Goal: Task Accomplishment & Management: Use online tool/utility

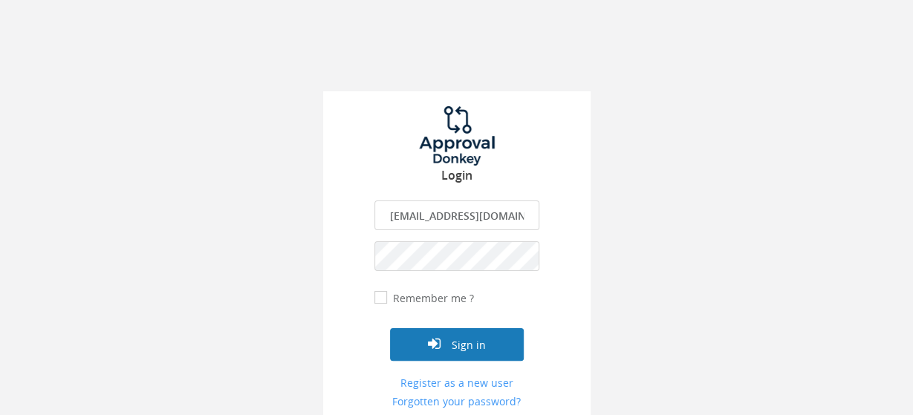
click at [477, 338] on button "Sign in" at bounding box center [457, 344] width 134 height 33
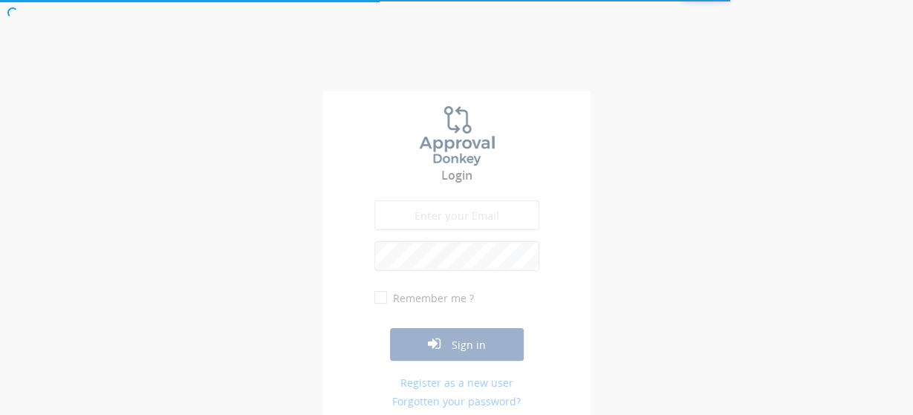
type input "[EMAIL_ADDRESS][DOMAIN_NAME]"
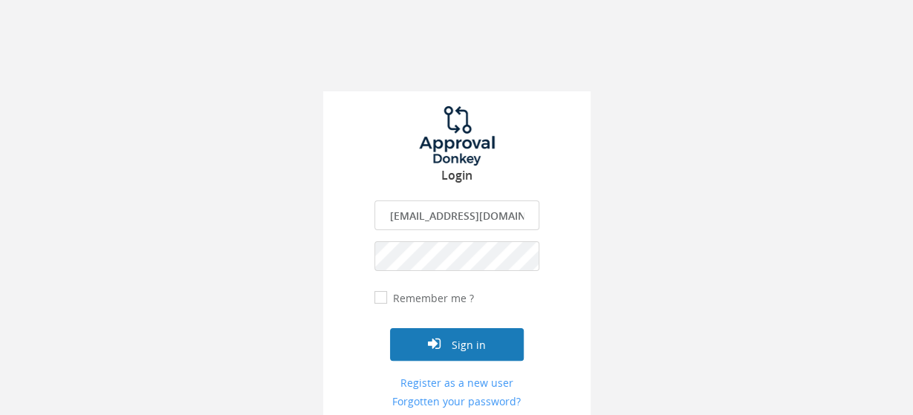
click at [467, 343] on button "Sign in" at bounding box center [457, 344] width 134 height 33
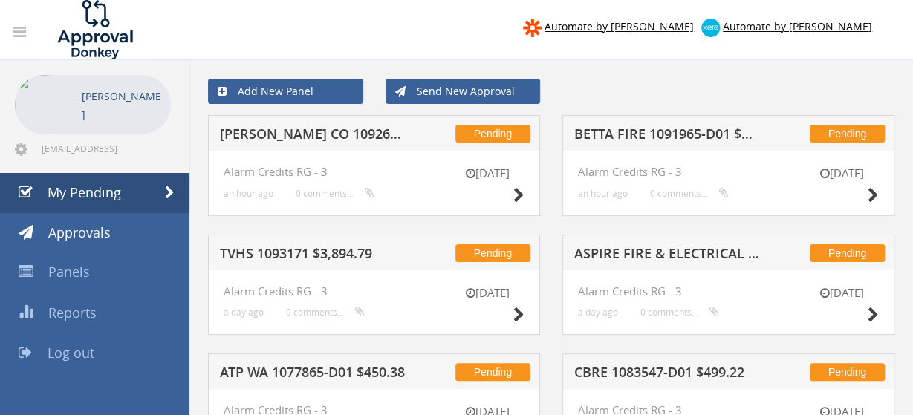
click at [368, 128] on h5 "[PERSON_NAME] CO 1092649-D01 $26.29" at bounding box center [312, 136] width 185 height 19
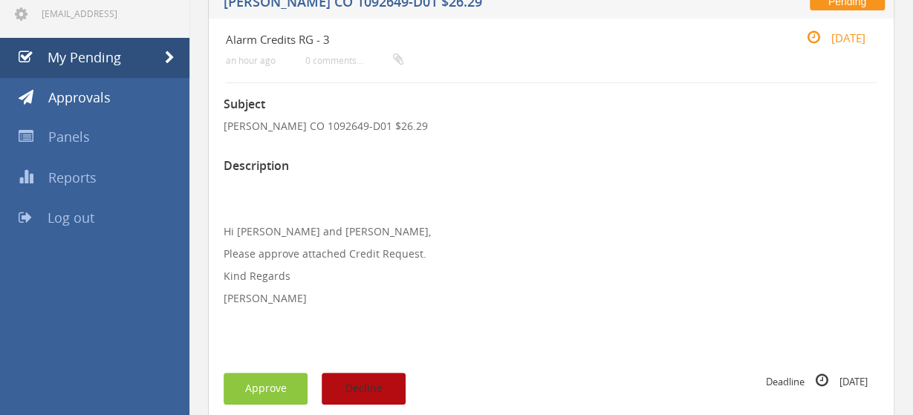
scroll to position [232, 0]
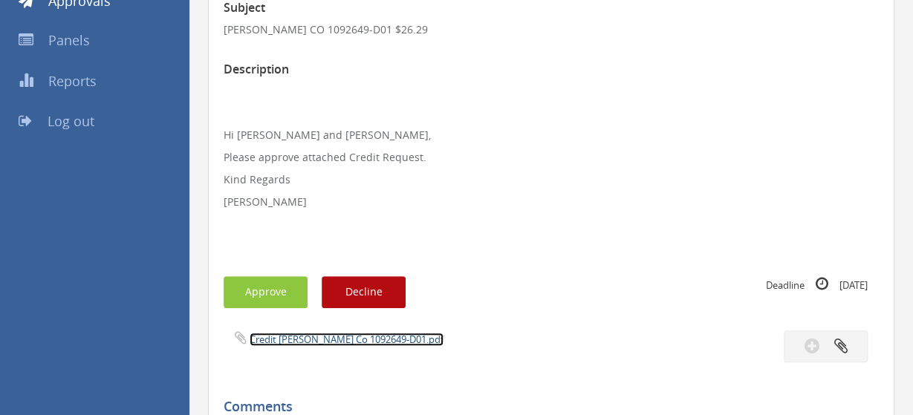
click at [344, 343] on link "Credit [PERSON_NAME] Co 1092649-D01.pdf" at bounding box center [346, 339] width 194 height 13
click at [270, 289] on button "Approve" at bounding box center [265, 292] width 84 height 32
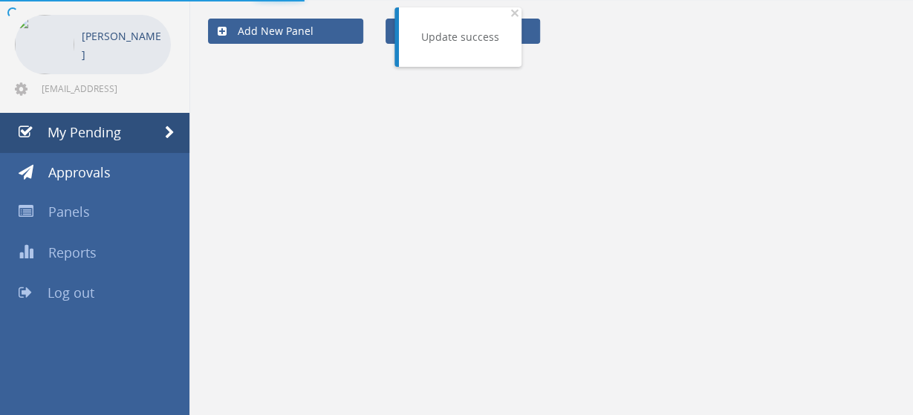
scroll to position [59, 0]
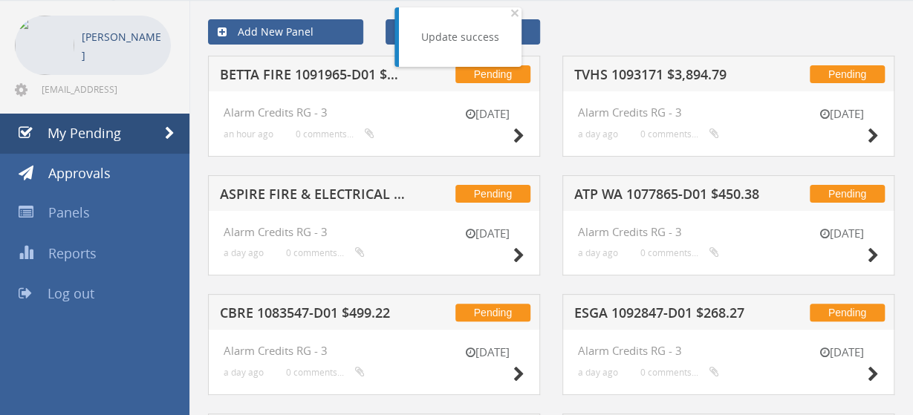
click at [352, 76] on h5 "BETTA FIRE 1091965-D01 $114.40" at bounding box center [312, 77] width 185 height 19
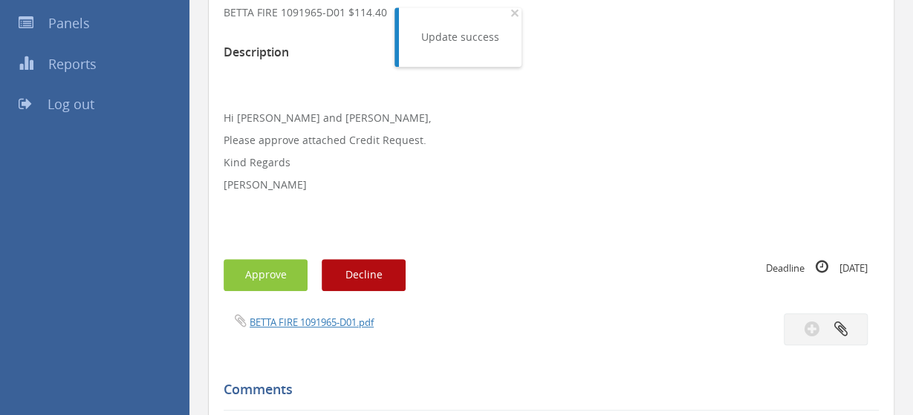
scroll to position [291, 0]
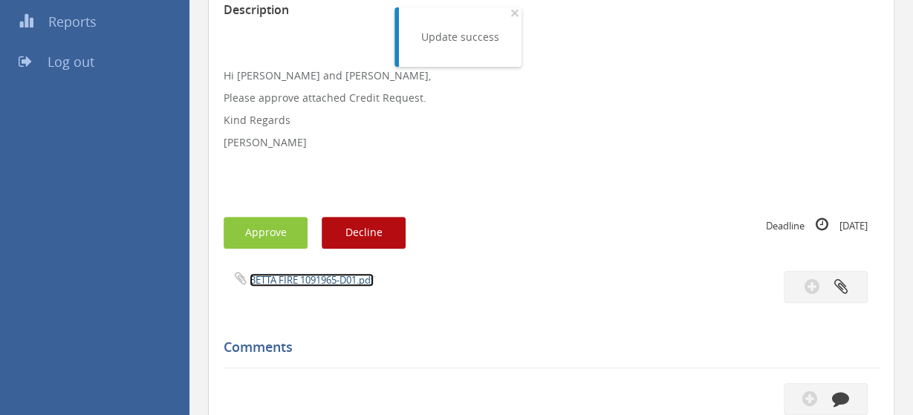
click at [327, 278] on link "BETTA FIRE 1091965-D01.pdf" at bounding box center [311, 279] width 124 height 13
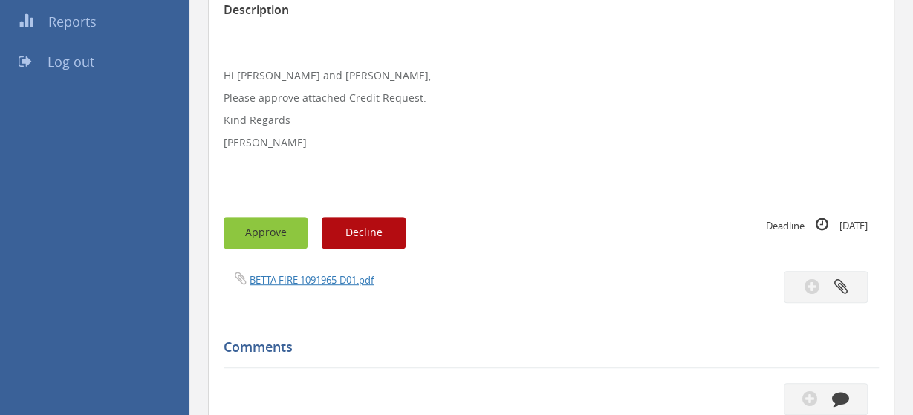
click at [281, 231] on button "Approve" at bounding box center [265, 233] width 84 height 32
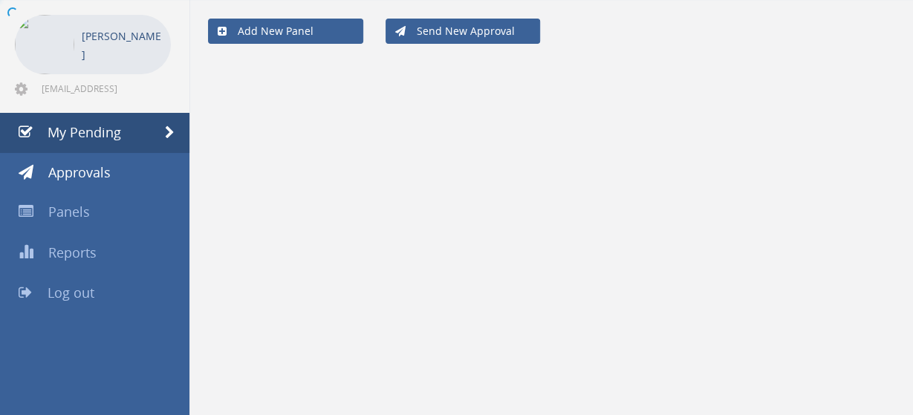
scroll to position [59, 0]
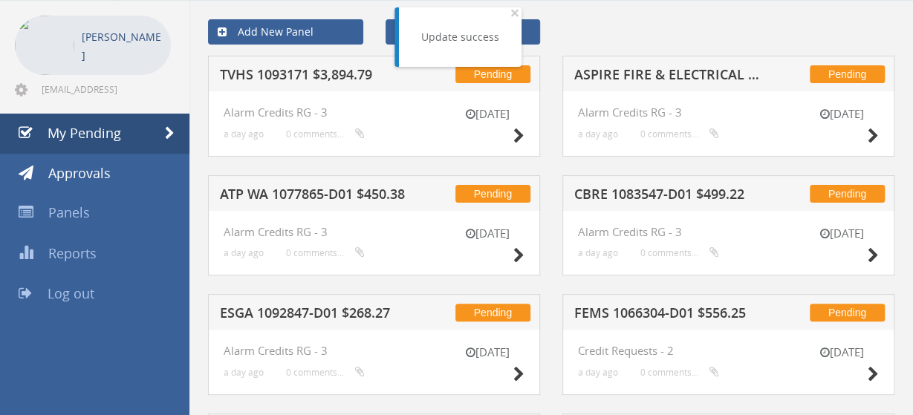
click at [341, 68] on h5 "TVHS 1093171 $3,894.79" at bounding box center [312, 77] width 185 height 19
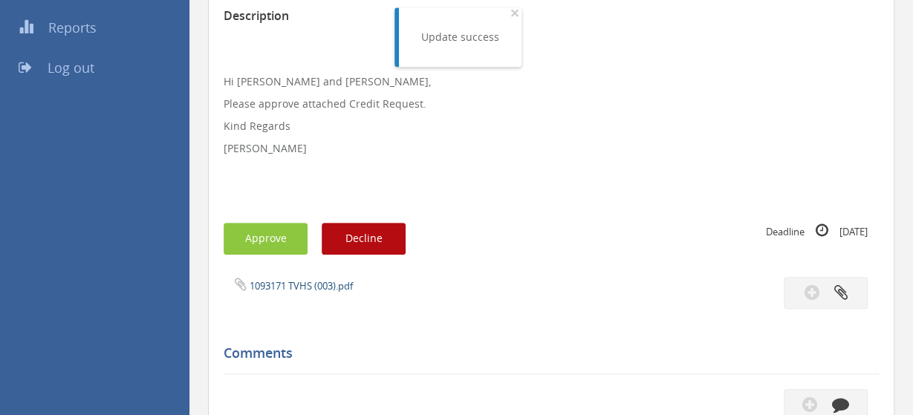
scroll to position [291, 0]
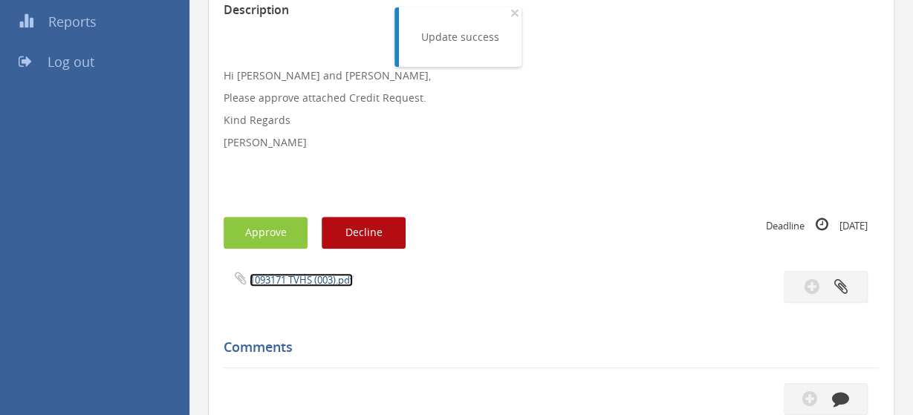
click at [322, 278] on link "1093171 TVHS (003).pdf" at bounding box center [300, 279] width 103 height 13
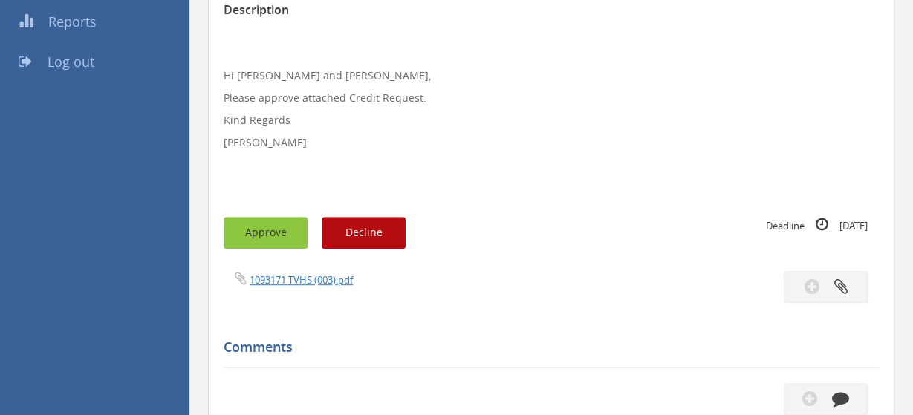
click at [270, 228] on button "Approve" at bounding box center [265, 233] width 84 height 32
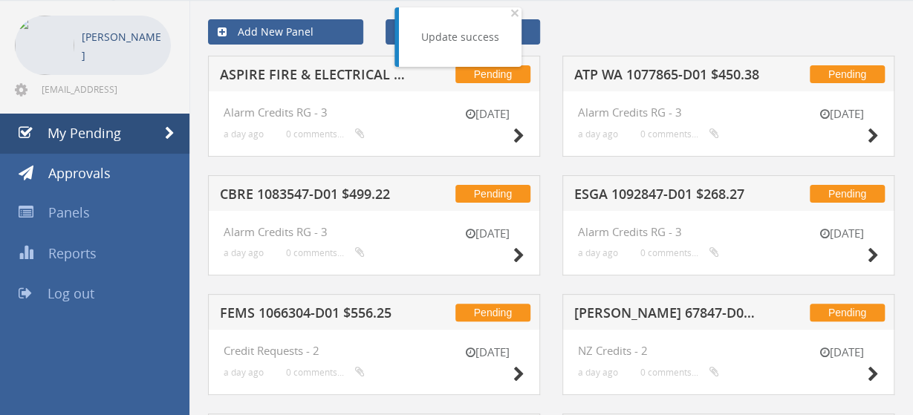
click at [345, 82] on h5 "ASPIRE FIRE & ELECTRICAL 1092199-D01 $431.20" at bounding box center [312, 77] width 185 height 19
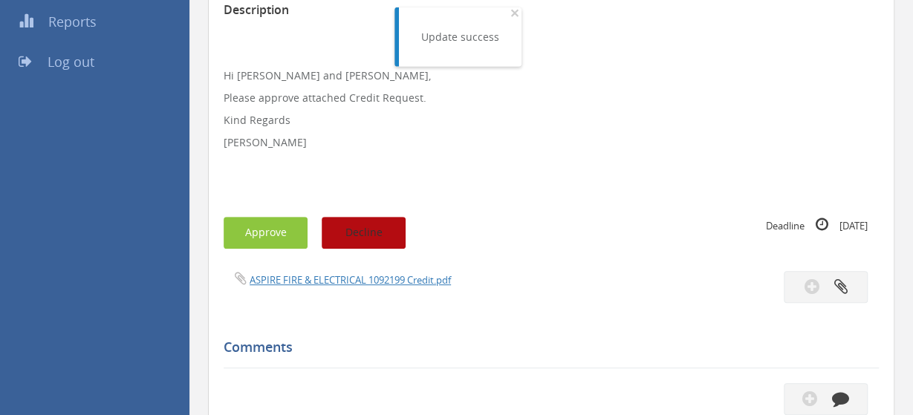
scroll to position [291, 0]
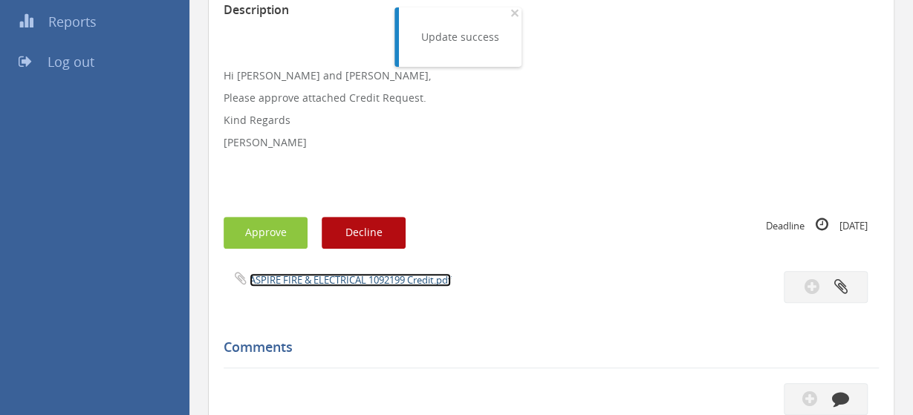
click at [329, 280] on link "ASPIRE FIRE & ELECTRICAL 1092199 Credit.pdf" at bounding box center [349, 279] width 201 height 13
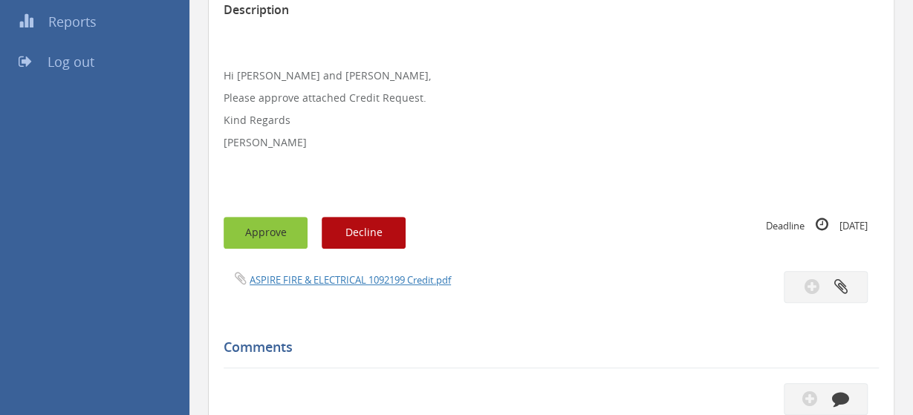
click at [264, 238] on button "Approve" at bounding box center [265, 233] width 84 height 32
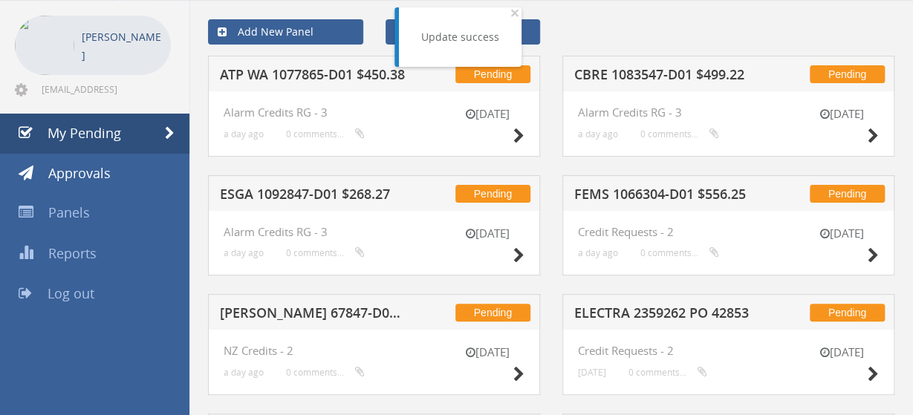
click at [339, 74] on h5 "ATP WA 1077865-D01 $450.38" at bounding box center [312, 77] width 185 height 19
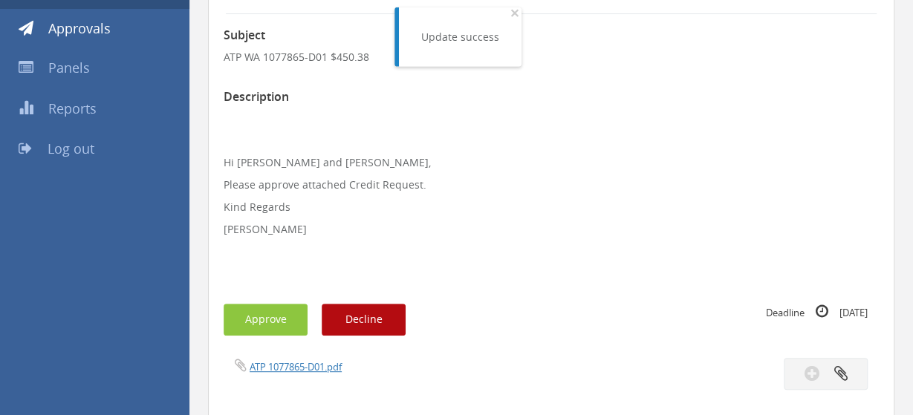
scroll to position [214, 0]
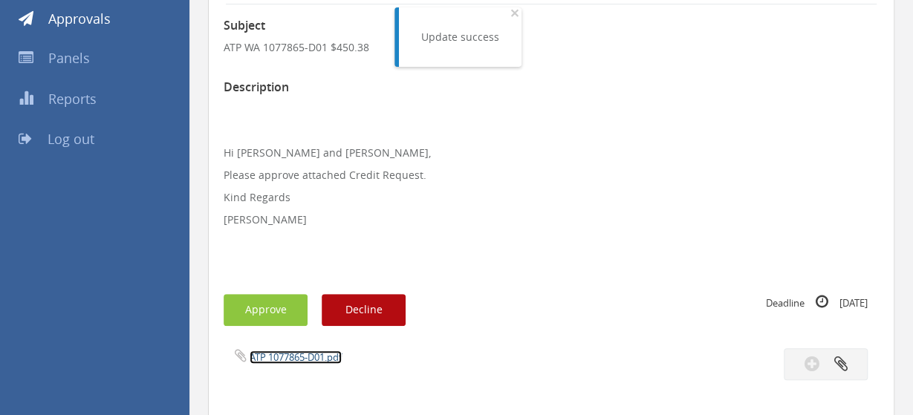
click at [310, 357] on link "ATP 1077865-D01.pdf" at bounding box center [295, 356] width 92 height 13
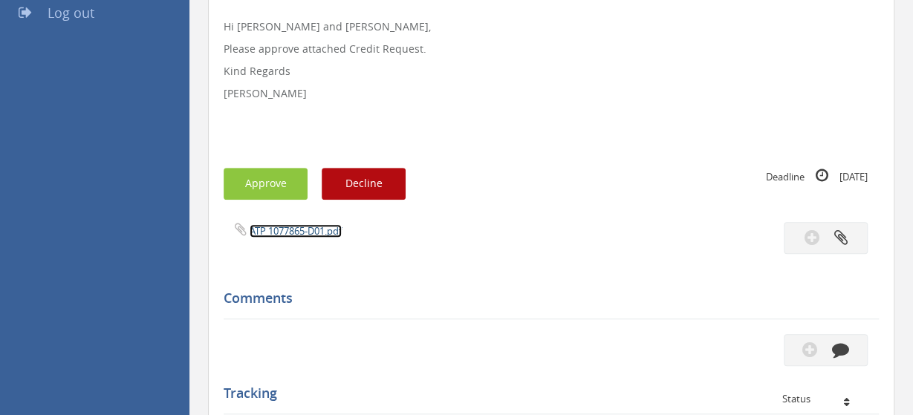
scroll to position [446, 0]
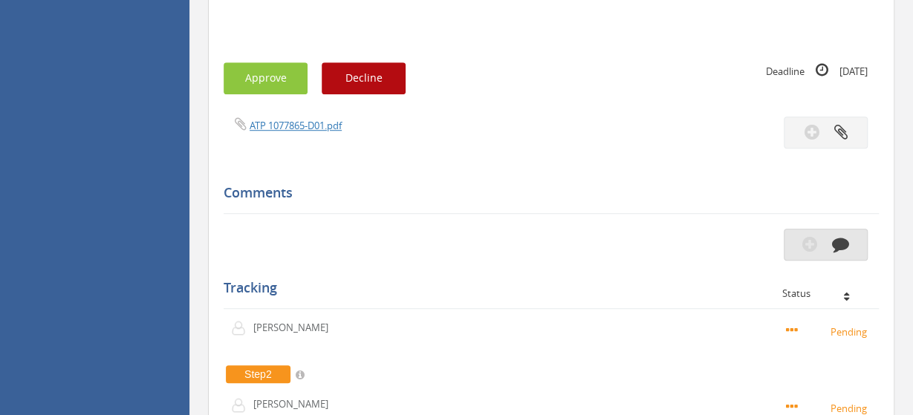
click at [805, 243] on icon "button" at bounding box center [809, 243] width 15 height 17
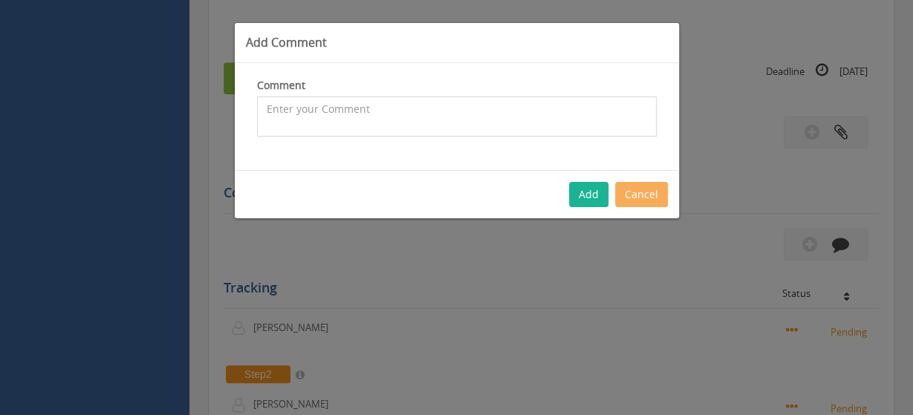
click at [335, 111] on textarea at bounding box center [456, 117] width 399 height 40
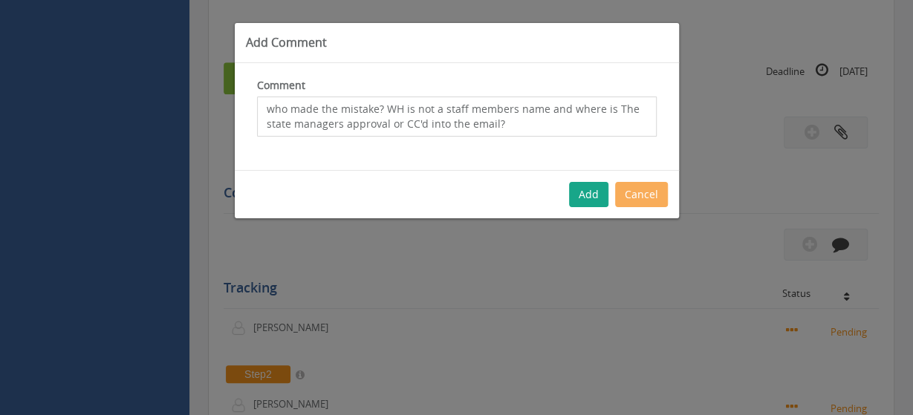
type textarea "who made the mistake? WH is not a staff members name and where is The state man…"
click at [584, 191] on button "Add" at bounding box center [588, 194] width 39 height 25
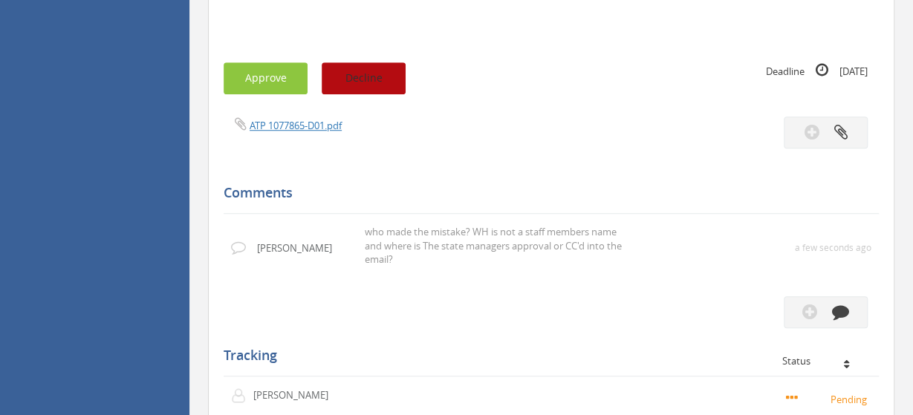
click at [369, 73] on button "Decline" at bounding box center [364, 78] width 84 height 32
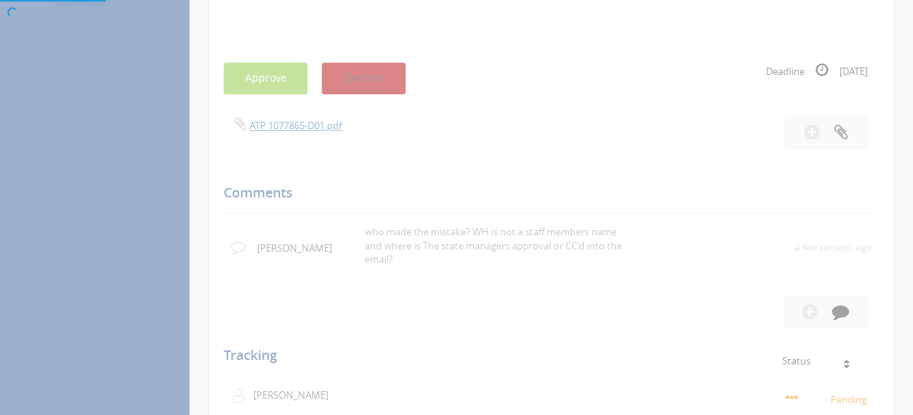
scroll to position [59, 0]
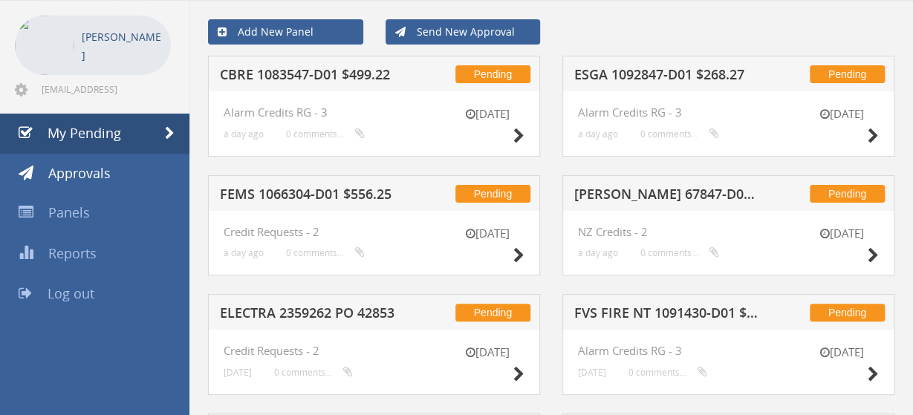
click at [287, 71] on h5 "CBRE 1083547-D01 $499.22" at bounding box center [312, 77] width 185 height 19
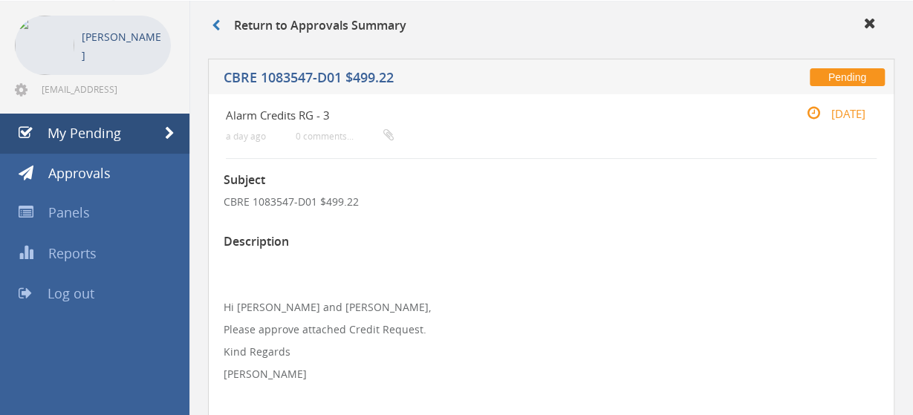
scroll to position [446, 0]
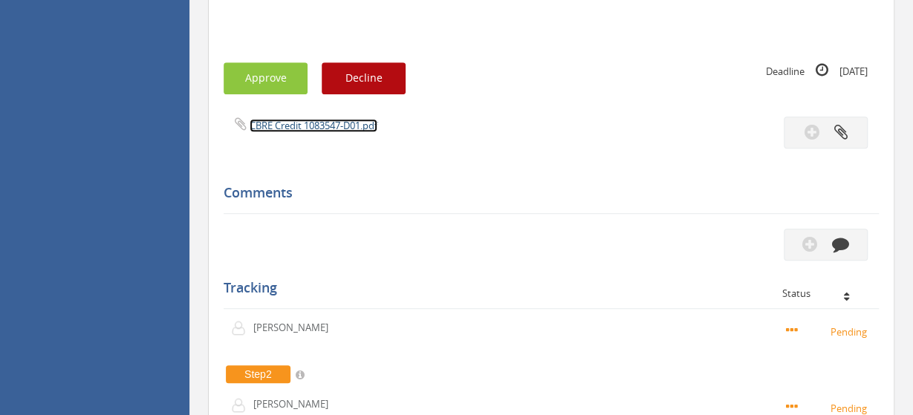
click at [365, 124] on link "CBRE Credit 1083547-D01.pdf" at bounding box center [313, 125] width 128 height 13
click at [264, 84] on button "Approve" at bounding box center [265, 78] width 84 height 32
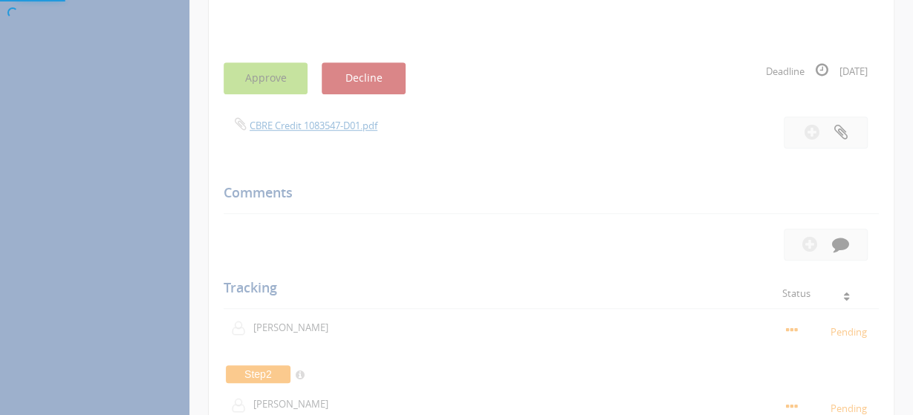
scroll to position [59, 0]
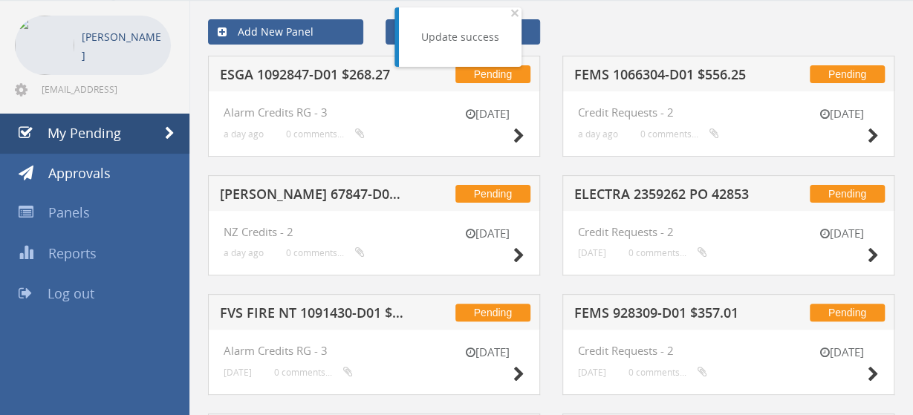
click at [322, 84] on h5 "ESGA 1092847-D01 $268.27" at bounding box center [312, 77] width 185 height 19
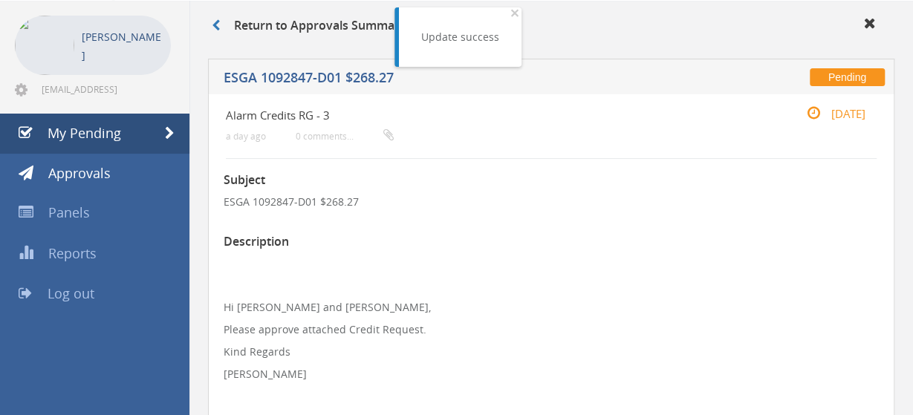
scroll to position [446, 0]
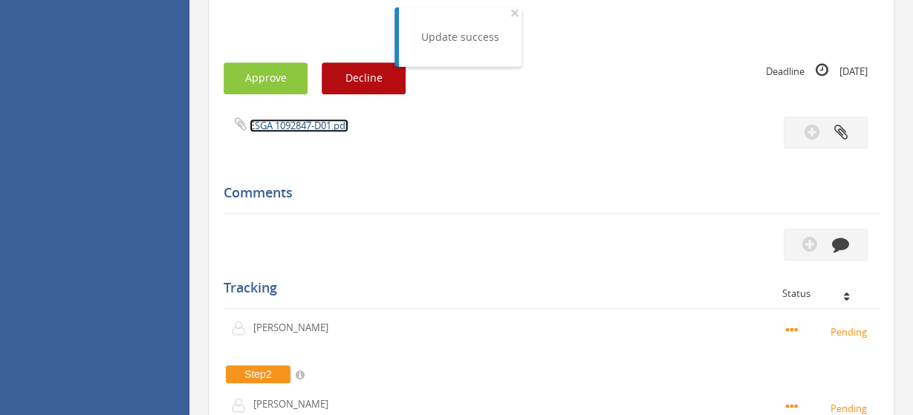
click at [310, 131] on link "ESGA 1092847-D01.pdf" at bounding box center [298, 125] width 99 height 13
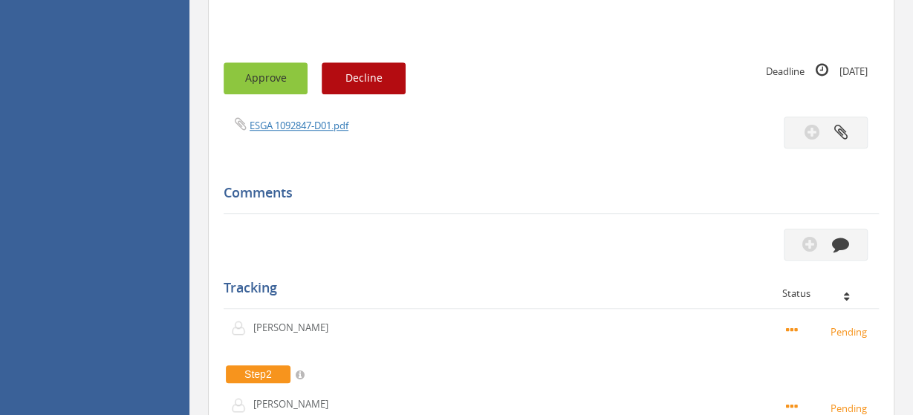
click at [283, 76] on button "Approve" at bounding box center [265, 78] width 84 height 32
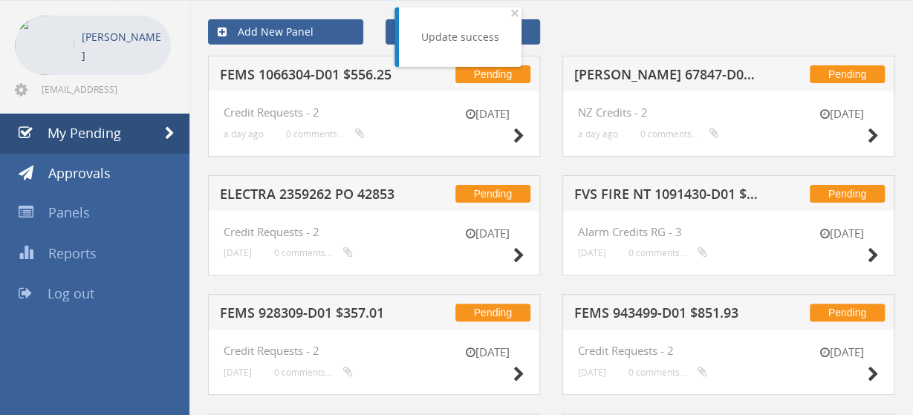
click at [363, 79] on h5 "FEMS 1066304-D01 $556.25" at bounding box center [312, 77] width 185 height 19
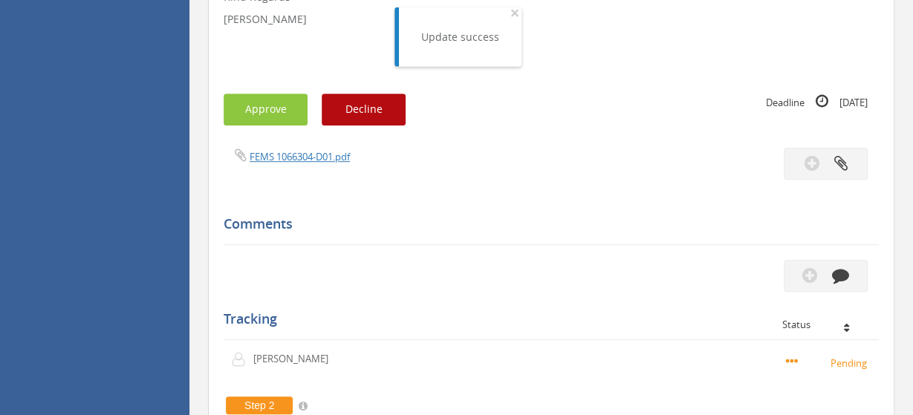
scroll to position [446, 0]
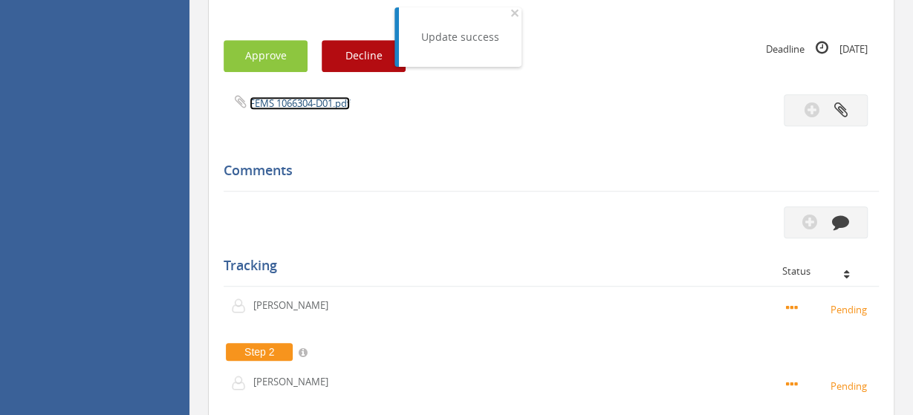
click at [323, 103] on link "FEMS 1066304-D01.pdf" at bounding box center [299, 103] width 100 height 13
click at [278, 62] on button "Approve" at bounding box center [265, 56] width 84 height 32
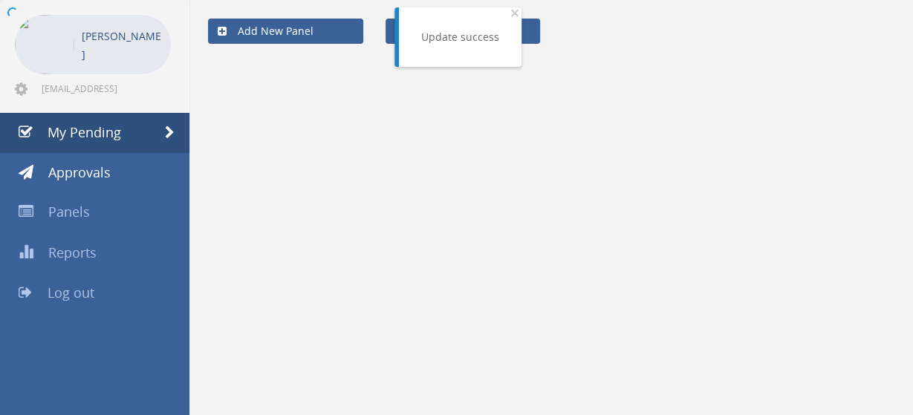
scroll to position [59, 0]
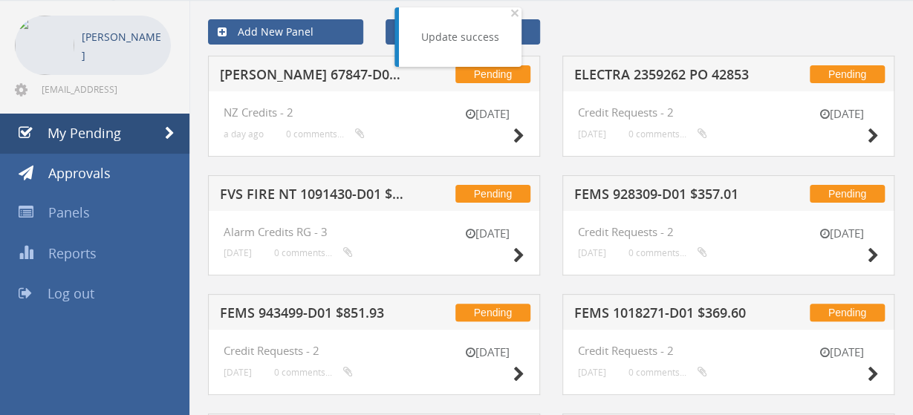
click at [353, 68] on h5 "[PERSON_NAME] 67847-D01 $319.47" at bounding box center [312, 77] width 185 height 19
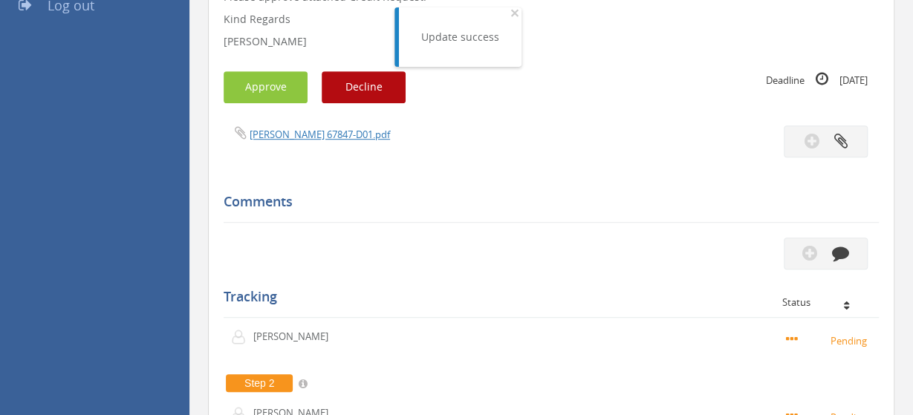
scroll to position [368, 0]
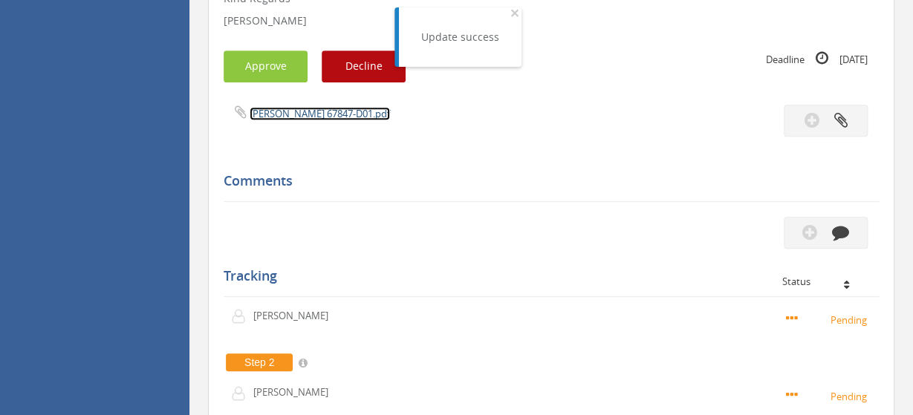
click at [314, 110] on link "[PERSON_NAME] 67847-D01.pdf" at bounding box center [319, 113] width 140 height 13
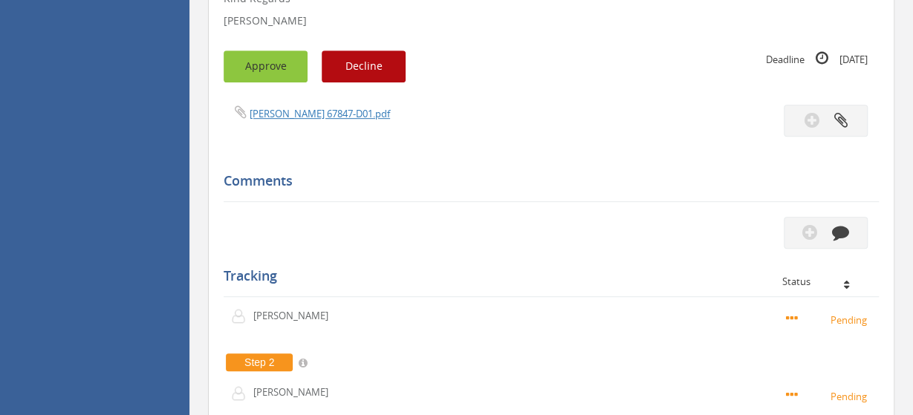
click at [275, 56] on button "Approve" at bounding box center [265, 66] width 84 height 32
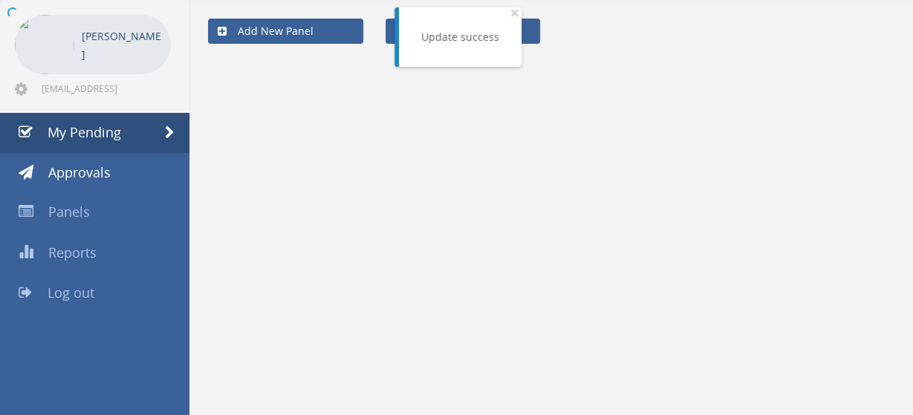
scroll to position [59, 0]
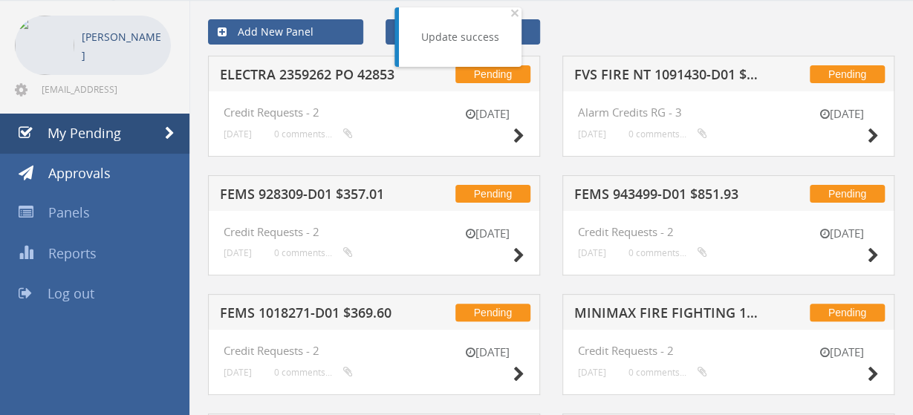
click at [348, 71] on h5 "ELECTRA 2359262 PO 42853" at bounding box center [312, 77] width 185 height 19
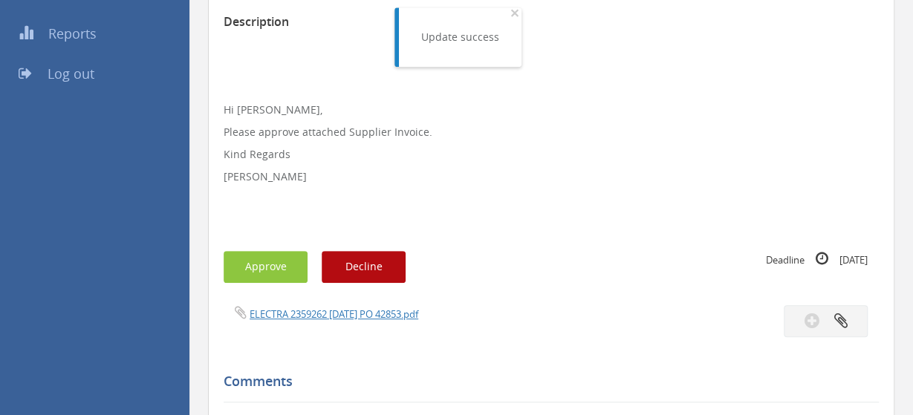
scroll to position [368, 0]
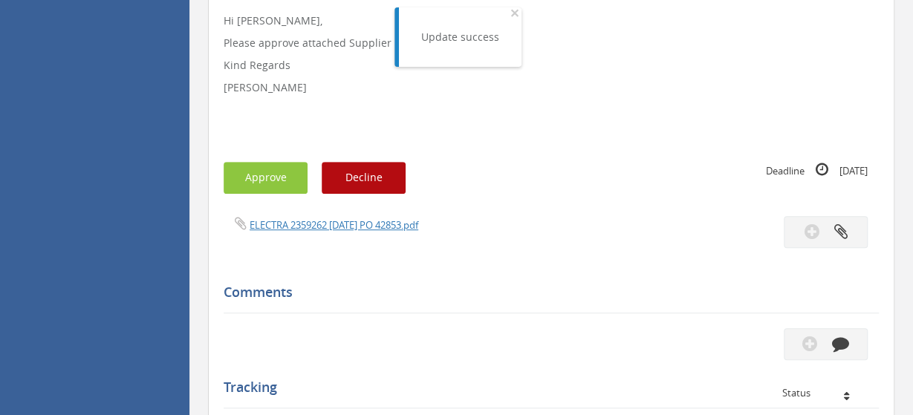
click at [363, 215] on div "Subject ELECTRA 2359262 PO 42853 Description Hi [PERSON_NAME], Please approve a…" at bounding box center [550, 261] width 655 height 822
click at [370, 224] on link "ELECTRA 2359262 [DATE] PO 42853.pdf" at bounding box center [333, 224] width 169 height 13
click at [808, 335] on icon "button" at bounding box center [809, 343] width 15 height 17
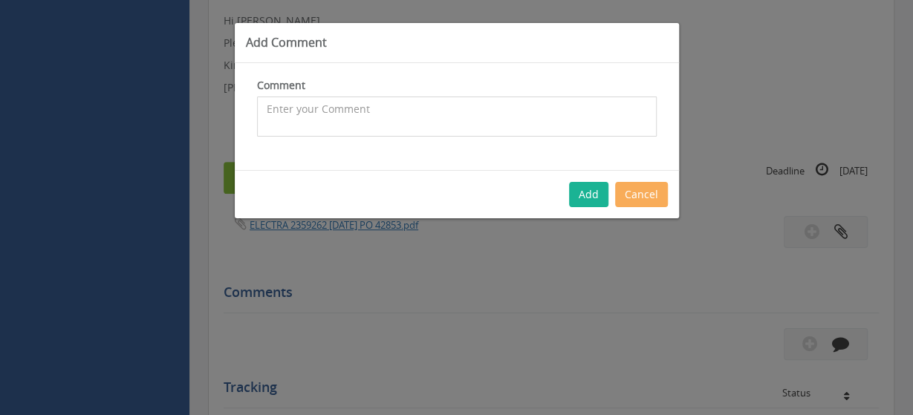
click at [362, 109] on textarea at bounding box center [456, 117] width 399 height 40
type textarea "Not for me to approve"
click at [587, 187] on button "Add" at bounding box center [588, 194] width 39 height 25
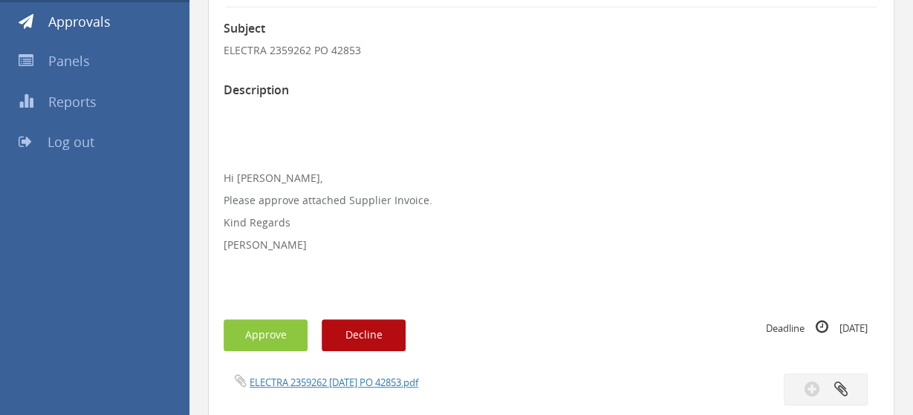
scroll to position [214, 0]
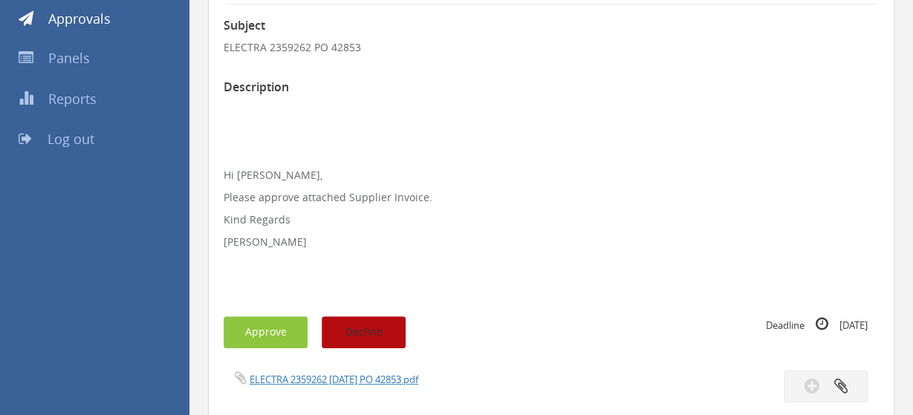
click at [372, 324] on button "Decline" at bounding box center [364, 332] width 84 height 32
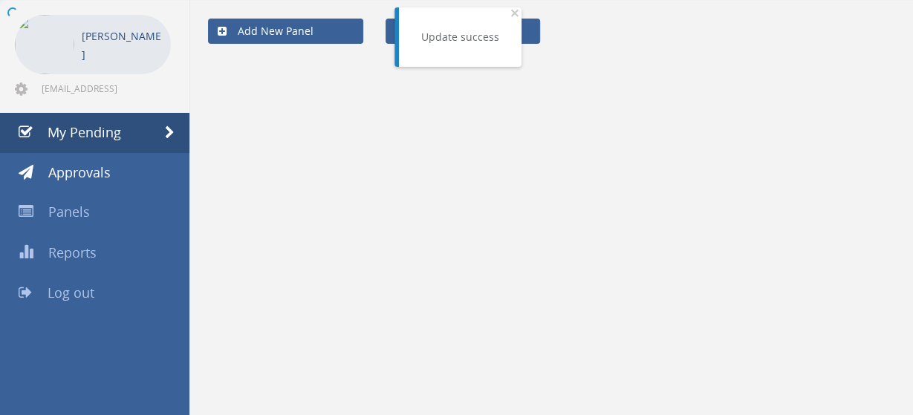
scroll to position [59, 0]
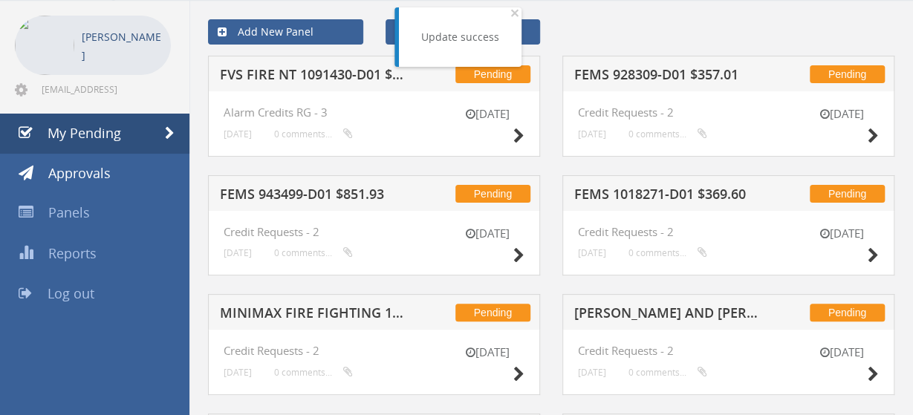
click at [330, 79] on h5 "FVS FIRE NT 1091430-D01 $110.00" at bounding box center [312, 77] width 185 height 19
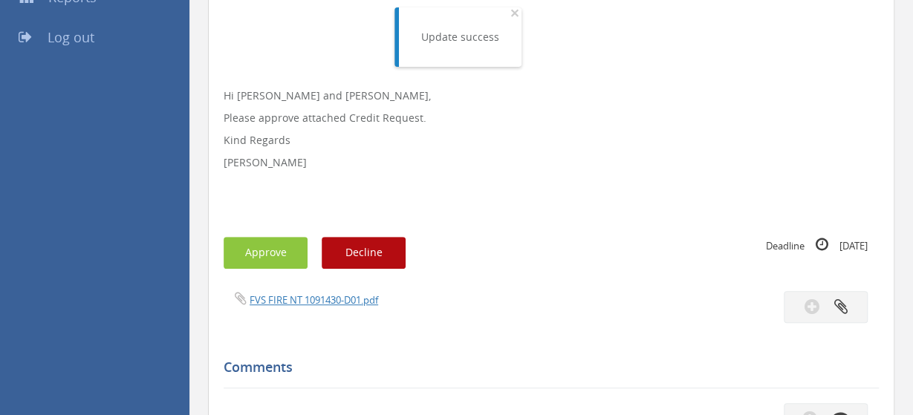
scroll to position [368, 0]
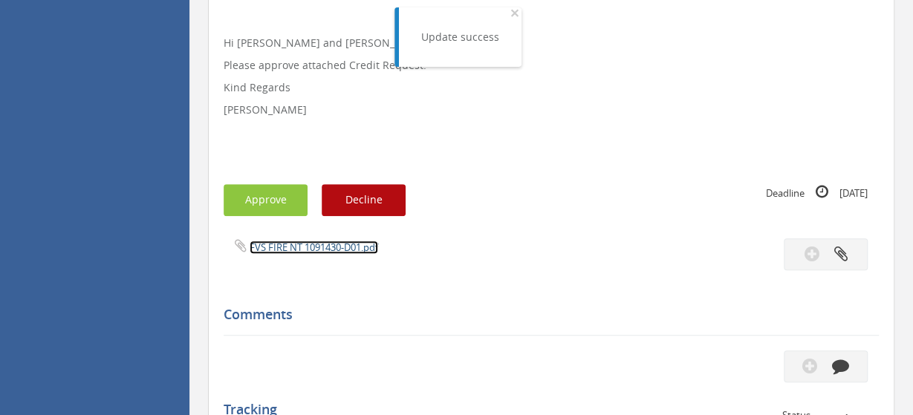
click at [321, 243] on link "FVS FIRE NT 1091430-D01.pdf" at bounding box center [313, 247] width 128 height 13
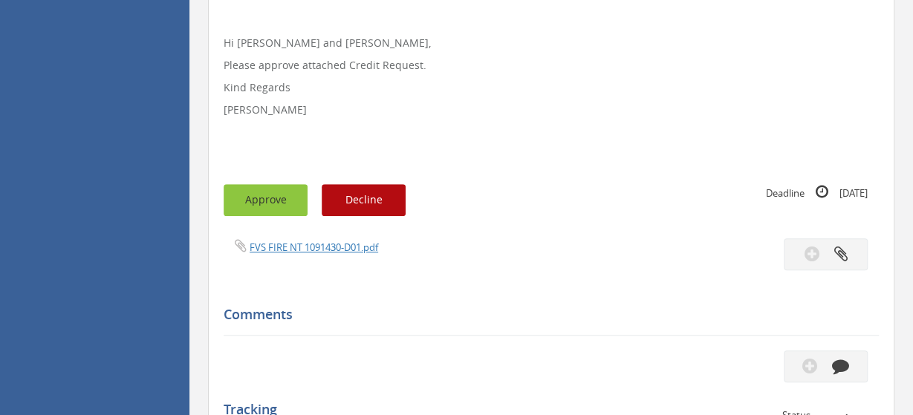
click at [275, 200] on button "Approve" at bounding box center [265, 200] width 84 height 32
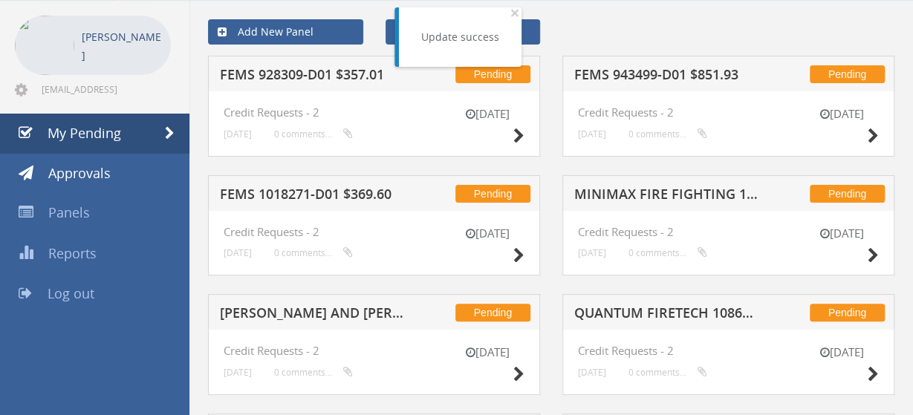
click at [336, 76] on h5 "FEMS 928309-D01 $357.01" at bounding box center [312, 77] width 185 height 19
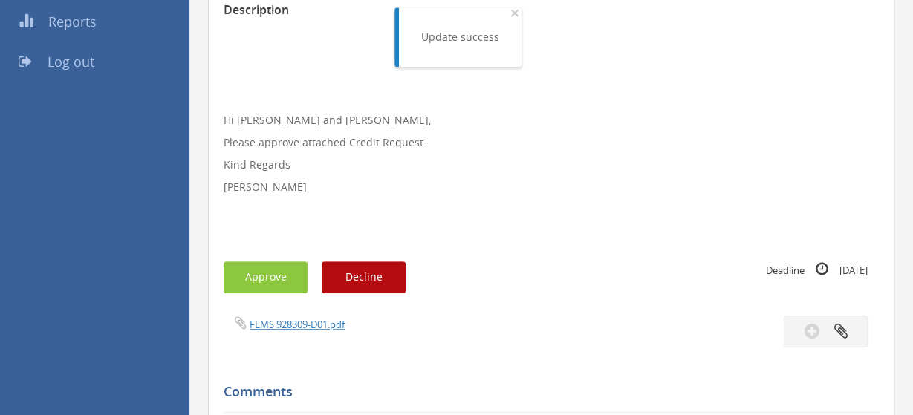
scroll to position [291, 0]
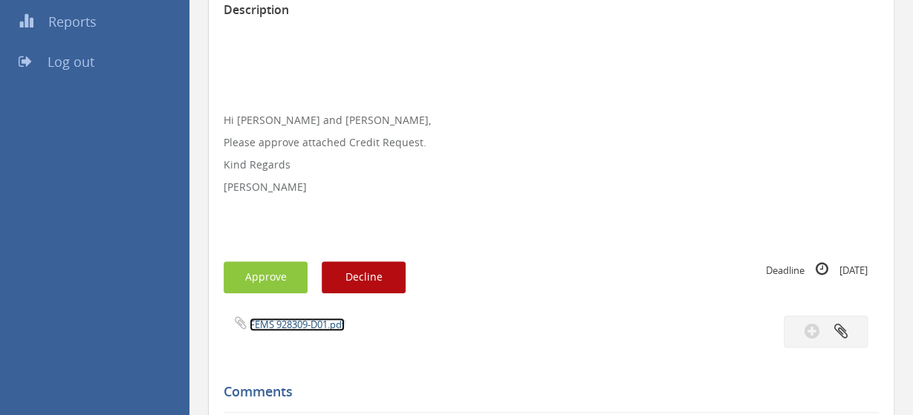
click at [333, 324] on link "FEMS 928309-D01.pdf" at bounding box center [296, 324] width 95 height 13
click at [279, 274] on button "Approve" at bounding box center [265, 277] width 84 height 32
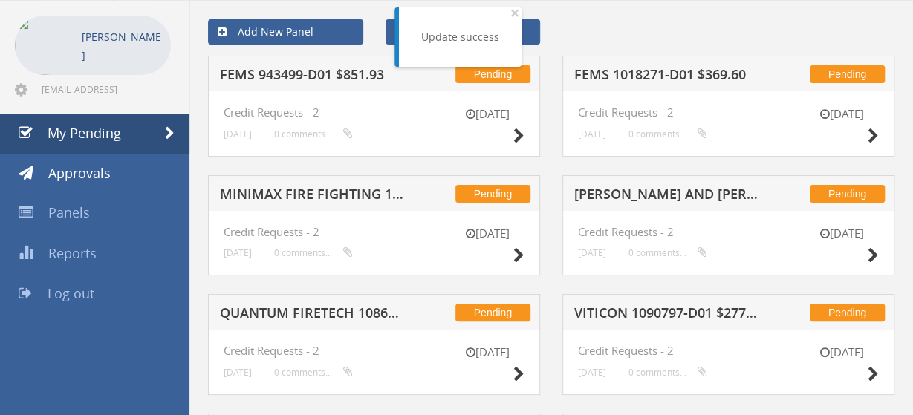
click at [334, 76] on h5 "FEMS 943499-D01 $851.93" at bounding box center [312, 77] width 185 height 19
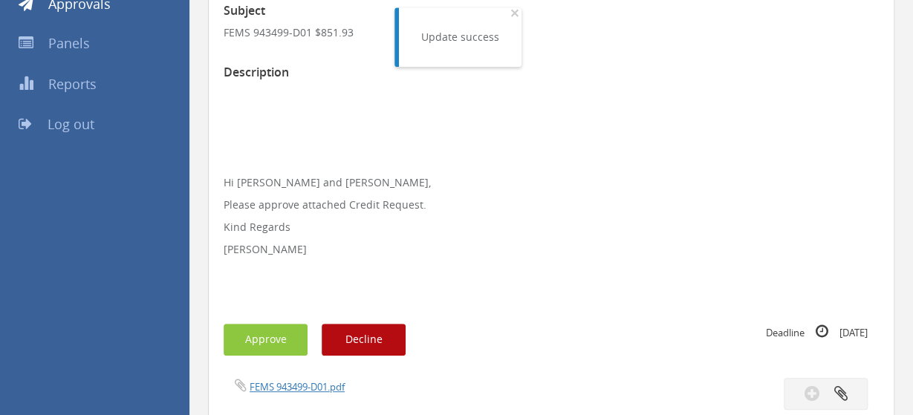
scroll to position [368, 0]
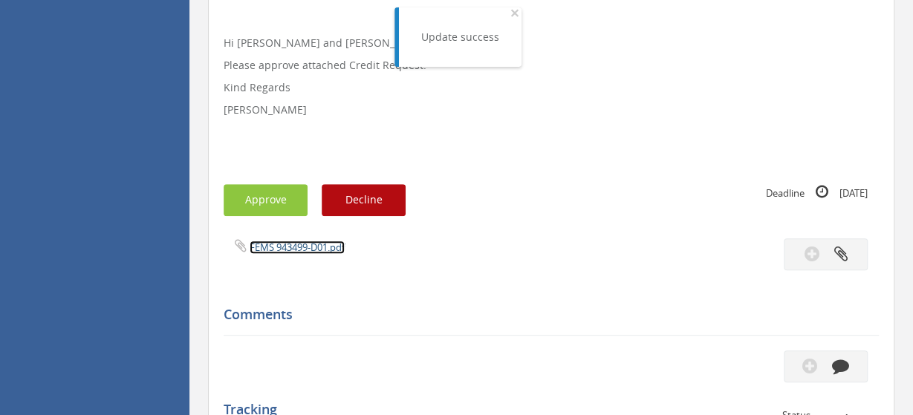
click at [316, 252] on link "FEMS 943499-D01.pdf" at bounding box center [296, 247] width 95 height 13
click at [270, 203] on button "Approve" at bounding box center [265, 200] width 84 height 32
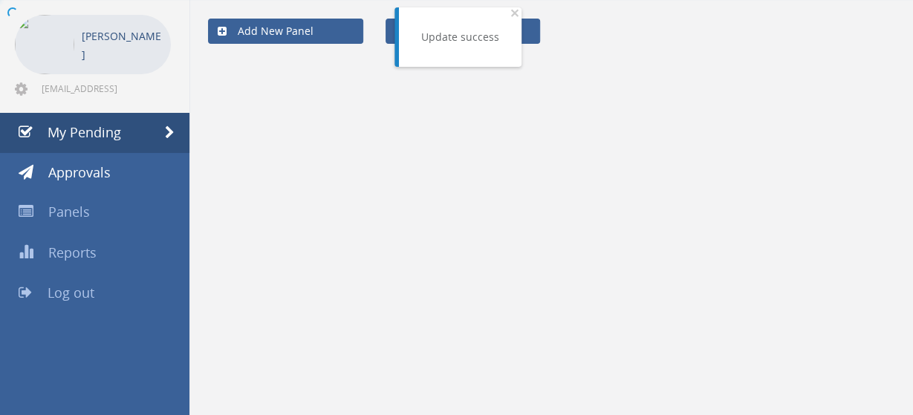
scroll to position [59, 0]
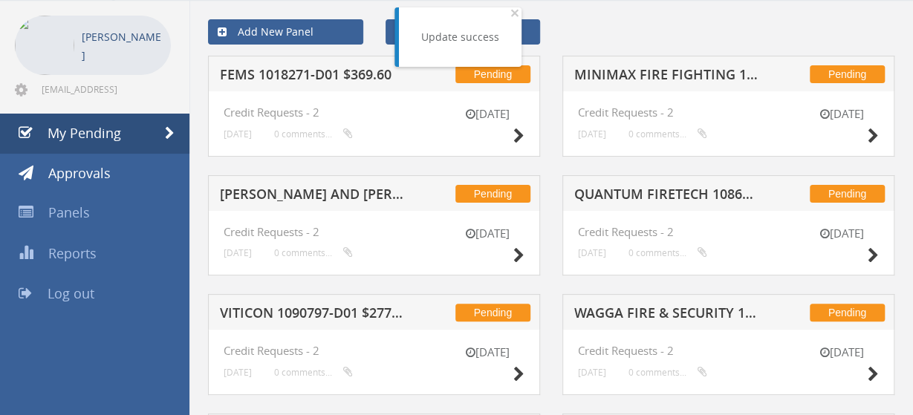
click at [336, 195] on h5 "[PERSON_NAME] AND [PERSON_NAME] RESOURCES 1078831-D01 $3,604.70" at bounding box center [312, 196] width 185 height 19
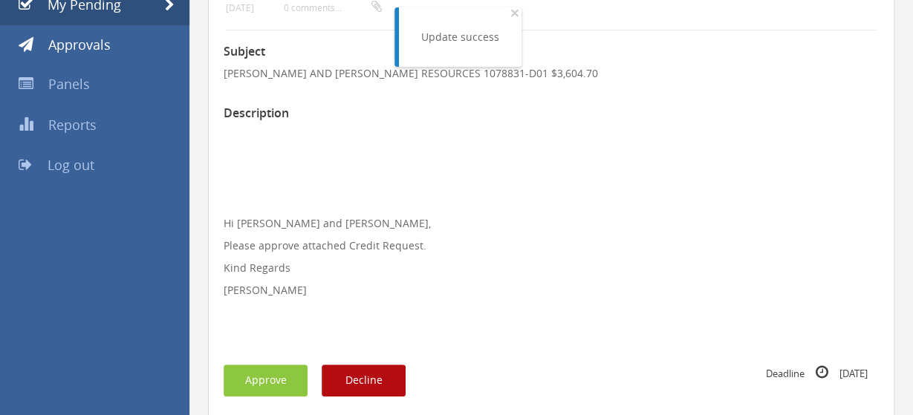
scroll to position [291, 0]
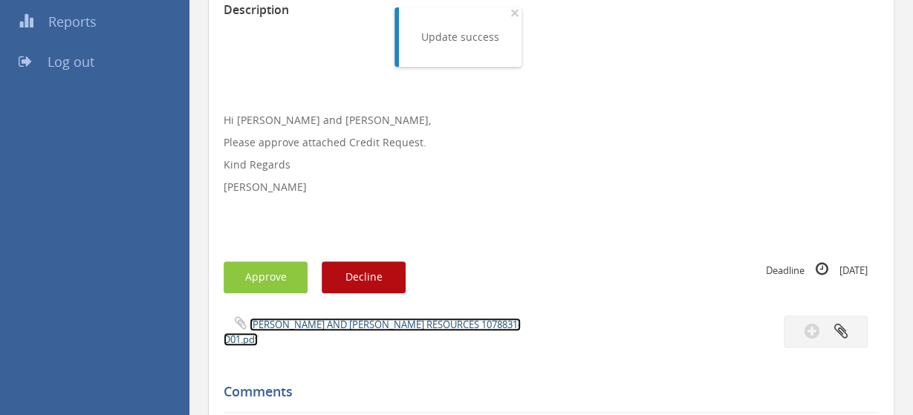
click at [336, 325] on link "[PERSON_NAME] AND [PERSON_NAME] RESOURCES 1078831-D01.pdf" at bounding box center [371, 332] width 297 height 28
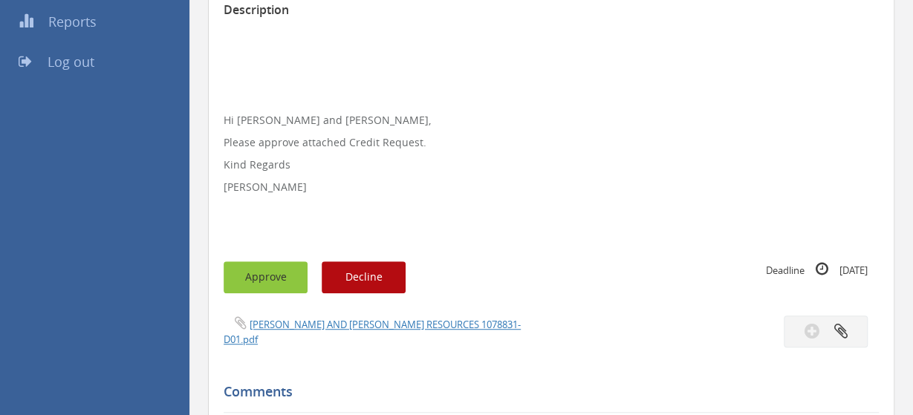
click at [270, 283] on button "Approve" at bounding box center [265, 277] width 84 height 32
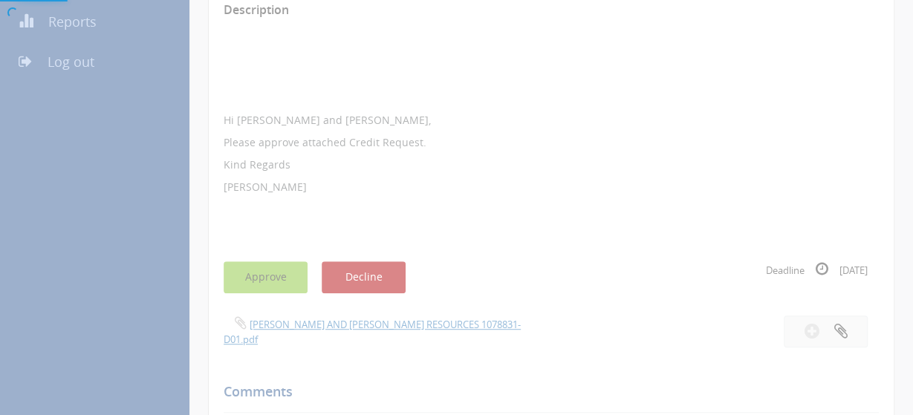
scroll to position [59, 0]
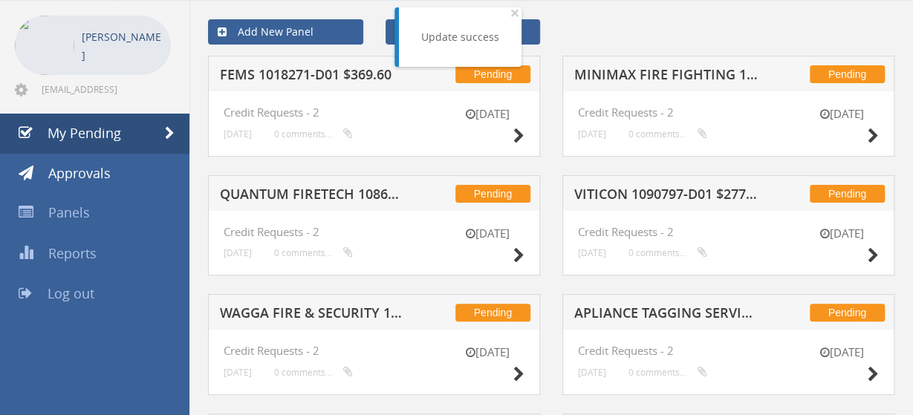
click at [327, 194] on h5 "QUANTUM FIRETECH 1086276-D01 $154.62" at bounding box center [312, 196] width 185 height 19
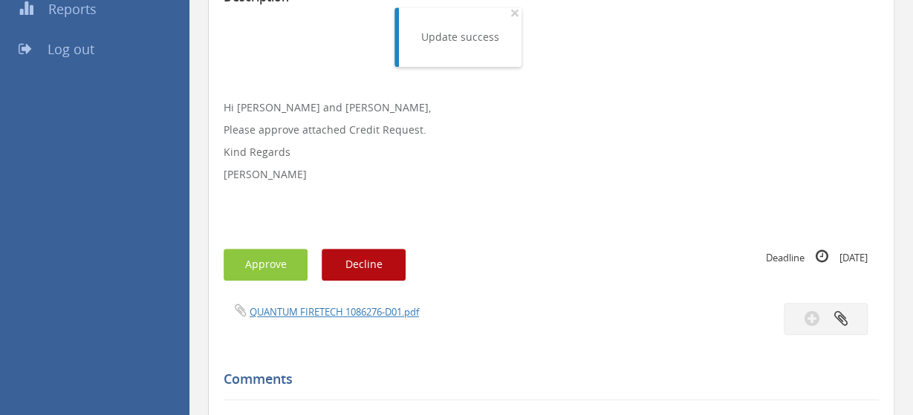
scroll to position [368, 0]
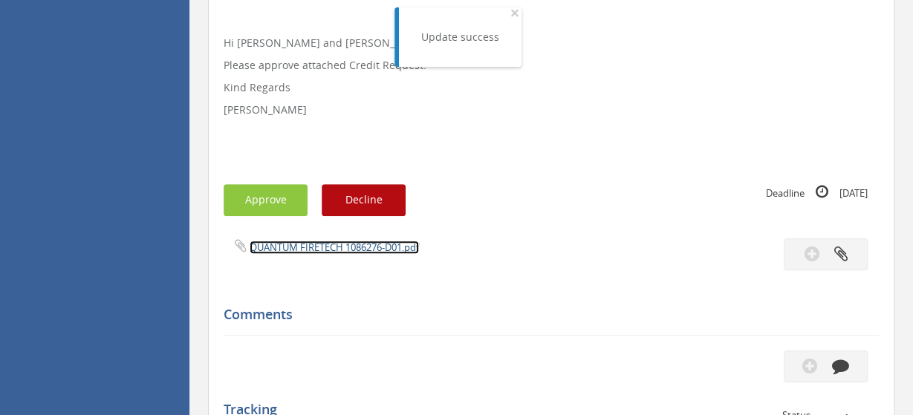
click at [317, 253] on link "QUANTUM FIRETECH 1086276-D01.pdf" at bounding box center [333, 247] width 169 height 13
click at [342, 241] on link "QUANTUM FIRETECH 1086276-D01.pdf" at bounding box center [333, 247] width 169 height 13
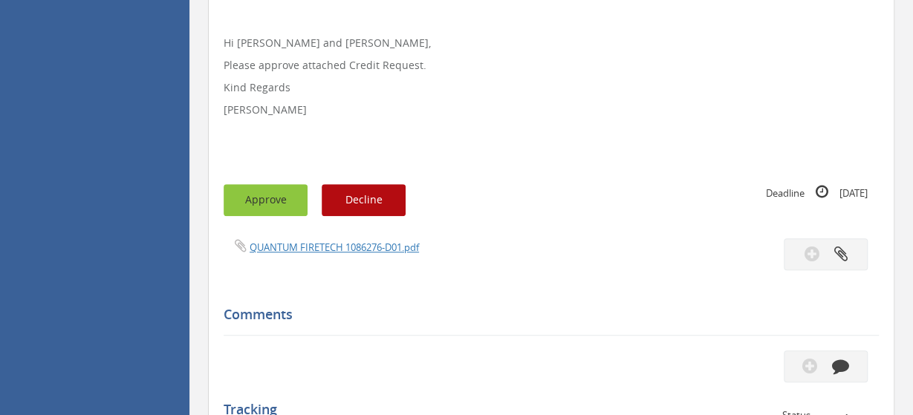
click at [277, 202] on button "Approve" at bounding box center [265, 200] width 84 height 32
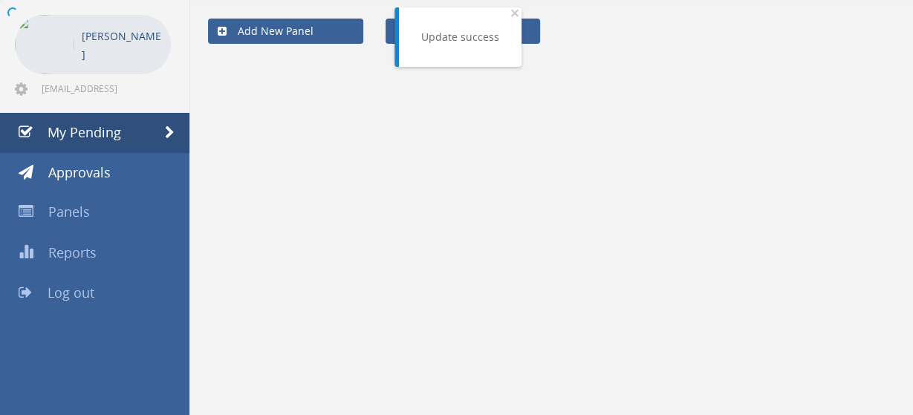
scroll to position [59, 0]
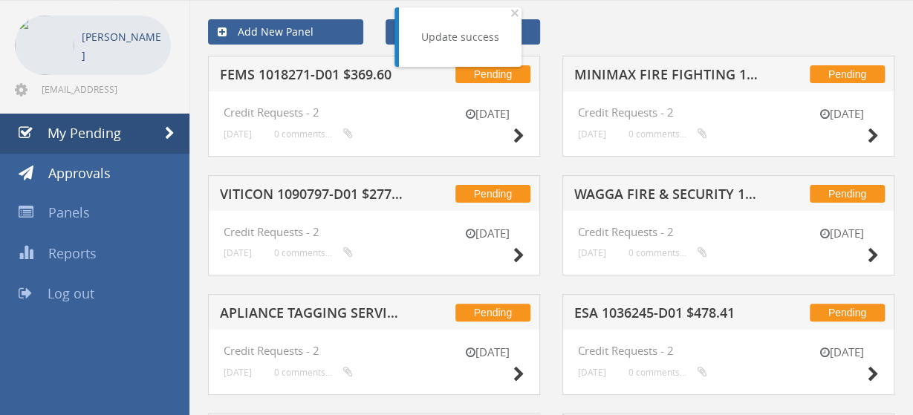
click at [362, 201] on h5 "VITICON 1090797-D01 $277.20" at bounding box center [312, 196] width 185 height 19
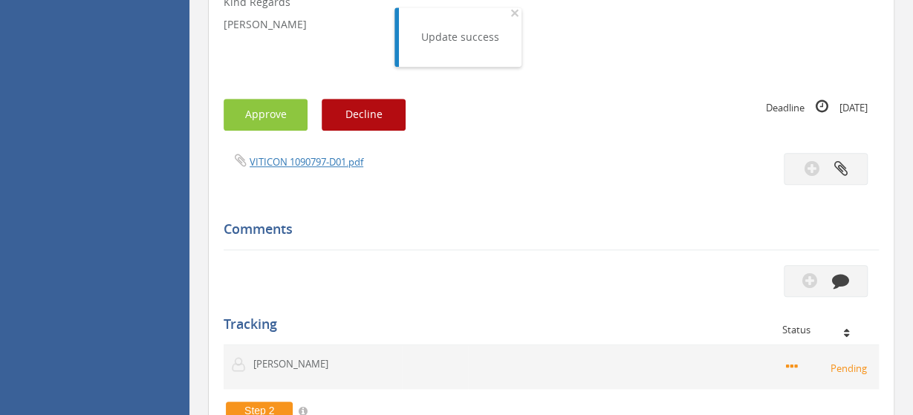
scroll to position [523, 0]
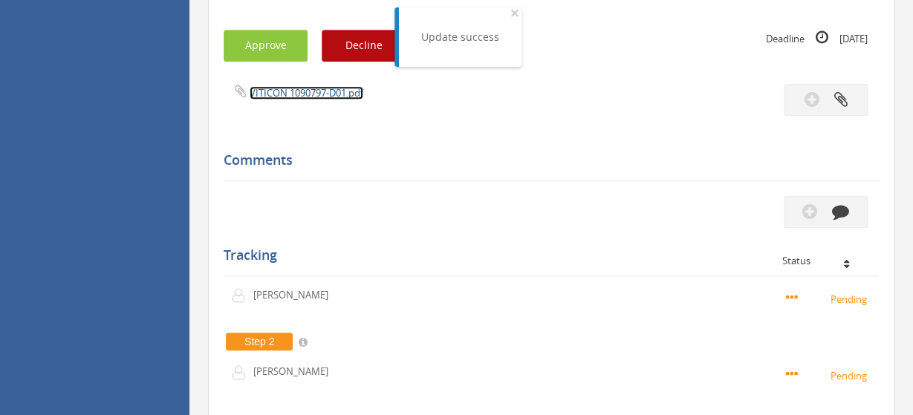
click at [312, 86] on link "VITICON 1090797-D01.pdf" at bounding box center [306, 92] width 114 height 13
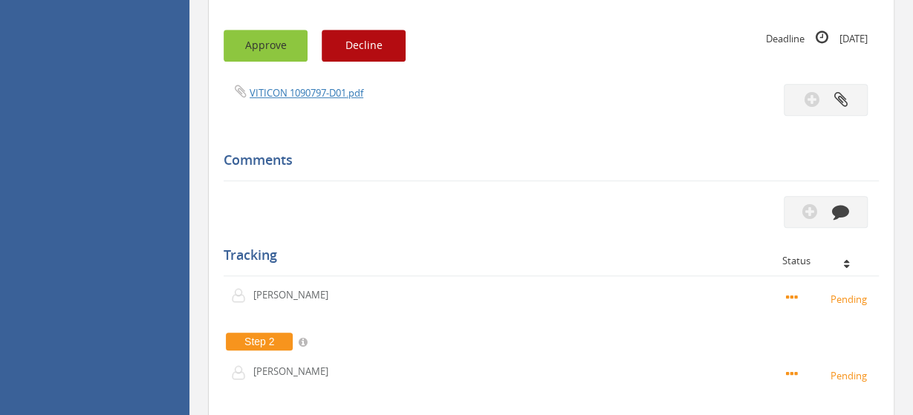
click at [261, 39] on button "Approve" at bounding box center [265, 46] width 84 height 32
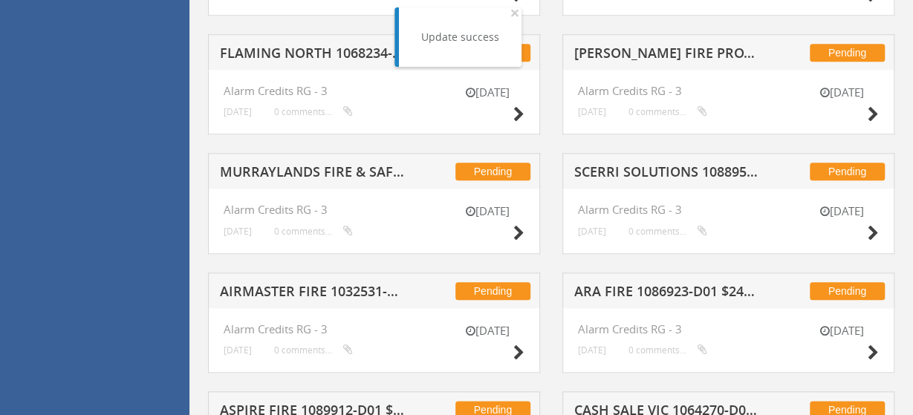
click at [327, 177] on h5 "MURRAYLANDS FIRE & SAFETY 1084075-D01 $142.56" at bounding box center [312, 174] width 185 height 19
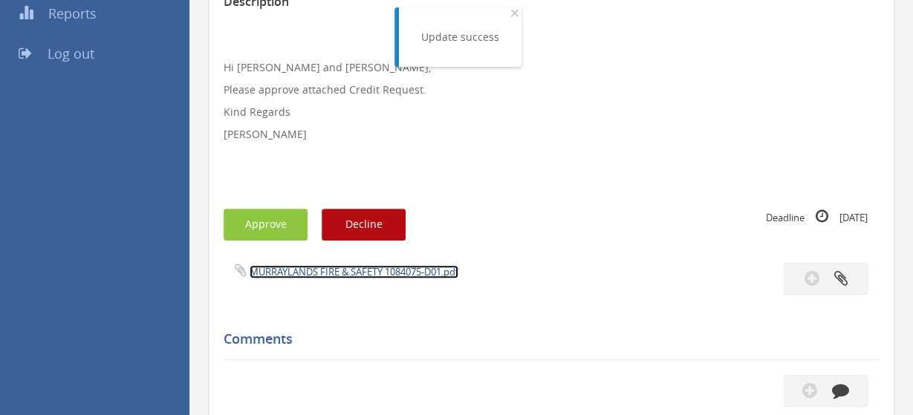
click at [342, 269] on link "MURRAYLANDS FIRE & SAFETY 1084075-D01.pdf" at bounding box center [353, 271] width 209 height 13
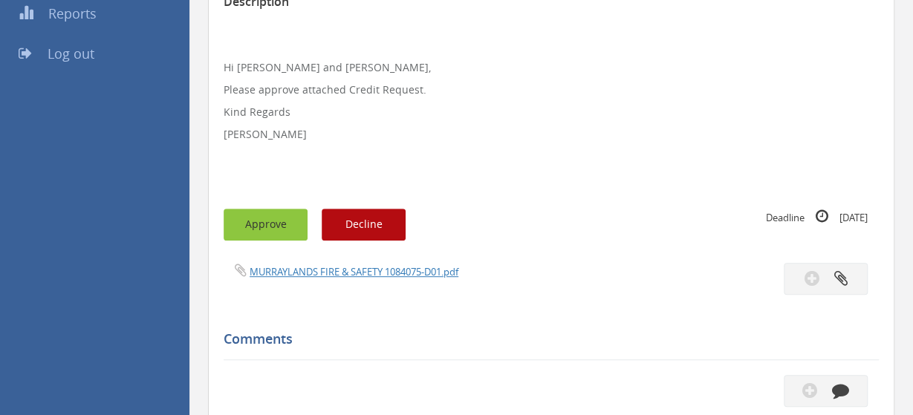
click at [278, 213] on button "Approve" at bounding box center [265, 225] width 84 height 32
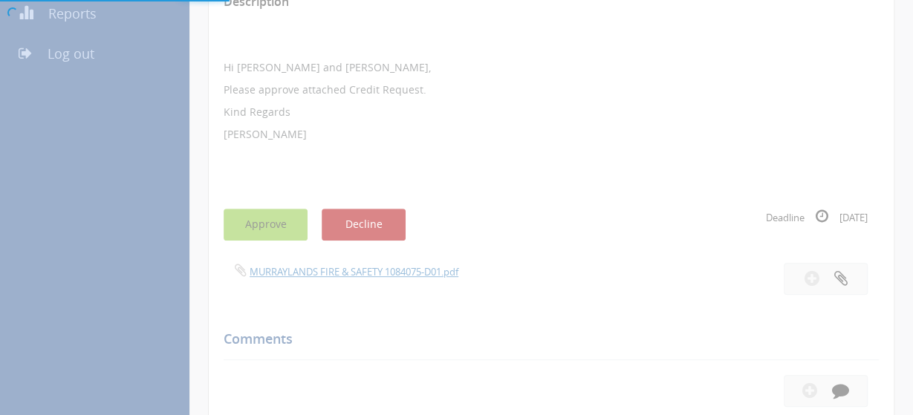
scroll to position [59, 0]
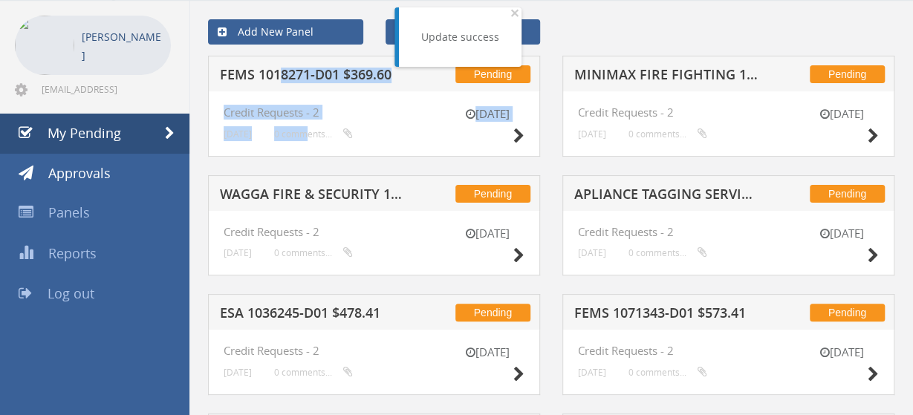
drag, startPoint x: 284, startPoint y: 75, endPoint x: 308, endPoint y: 174, distance: 102.5
click at [322, 86] on h5 "FEMS 1018271-D01 $369.60" at bounding box center [312, 77] width 185 height 19
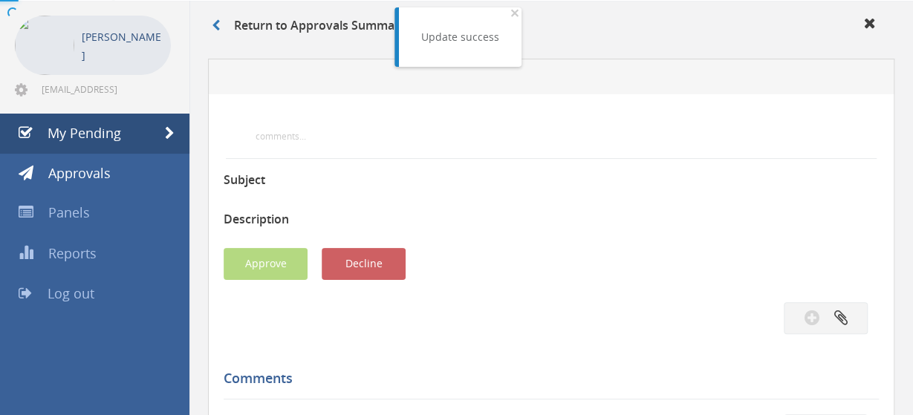
click at [304, 192] on div at bounding box center [456, 207] width 913 height 415
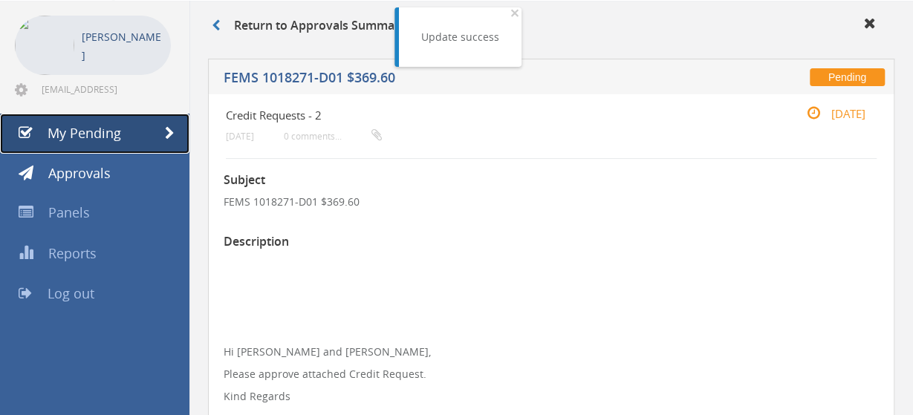
click at [104, 130] on span "My Pending" at bounding box center [85, 133] width 74 height 18
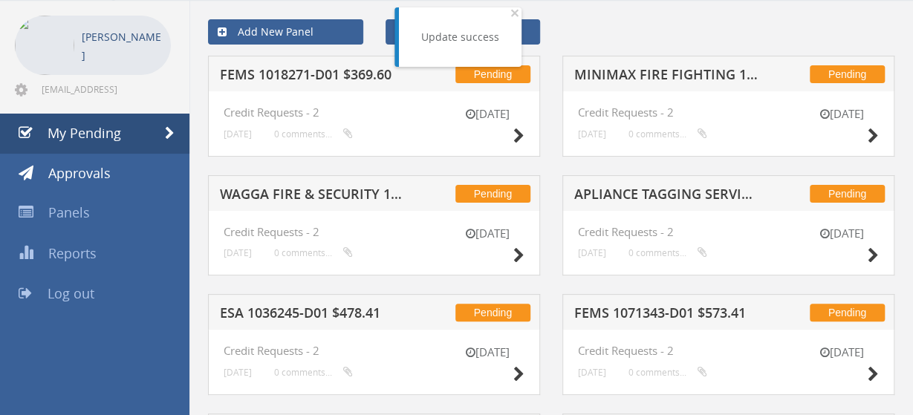
click at [320, 197] on h5 "WAGGA FIRE & SECURITY 1081268-D01 $164.67" at bounding box center [312, 196] width 185 height 19
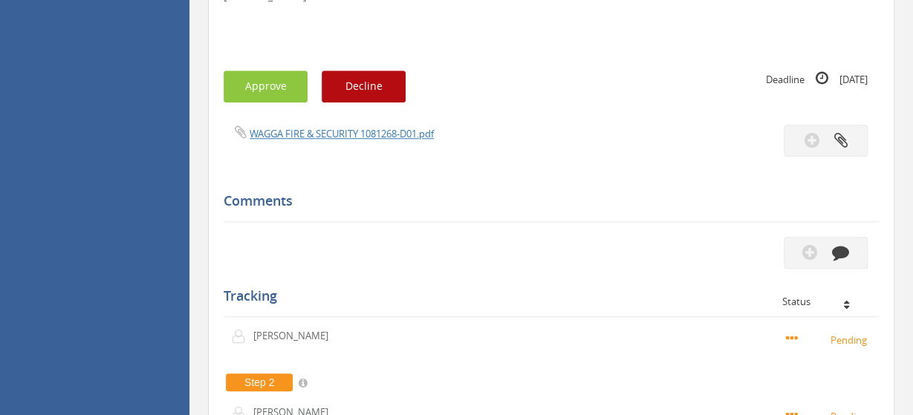
scroll to position [479, 0]
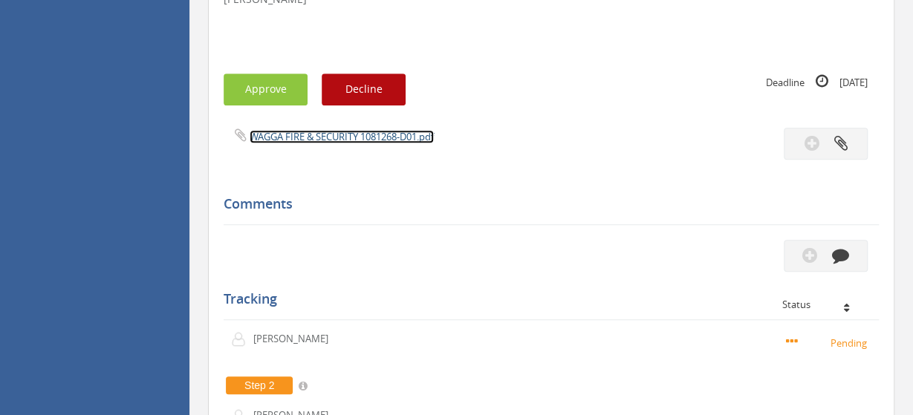
click at [305, 136] on link "WAGGA FIRE & SECURITY 1081268-D01.pdf" at bounding box center [341, 136] width 184 height 13
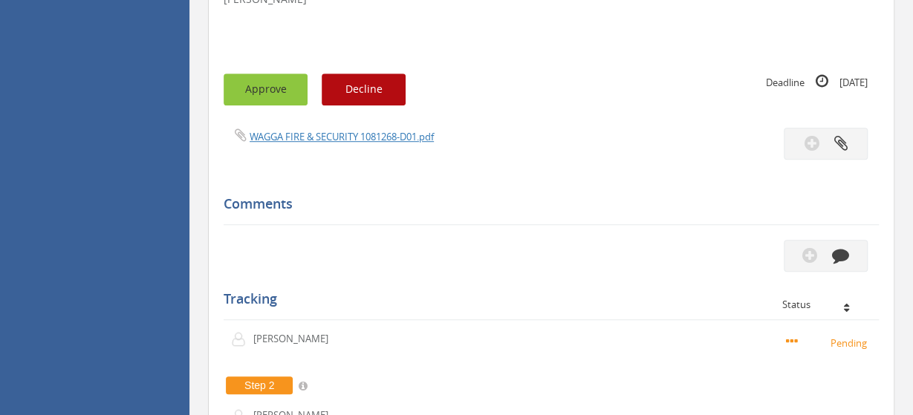
click at [265, 96] on button "Approve" at bounding box center [265, 90] width 84 height 32
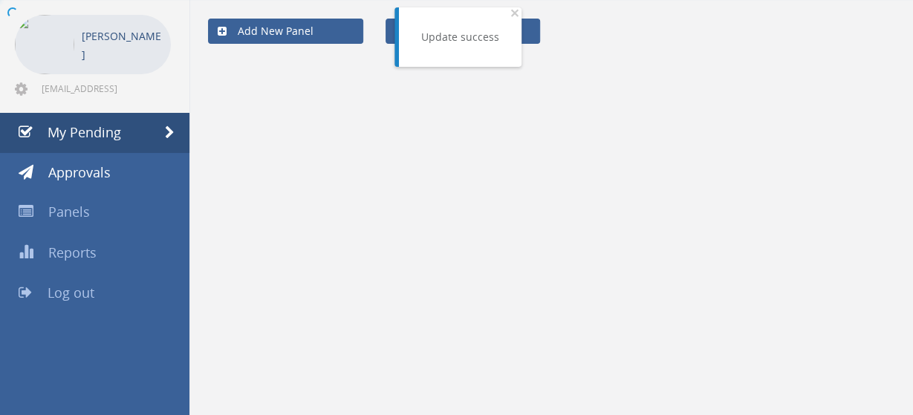
scroll to position [59, 0]
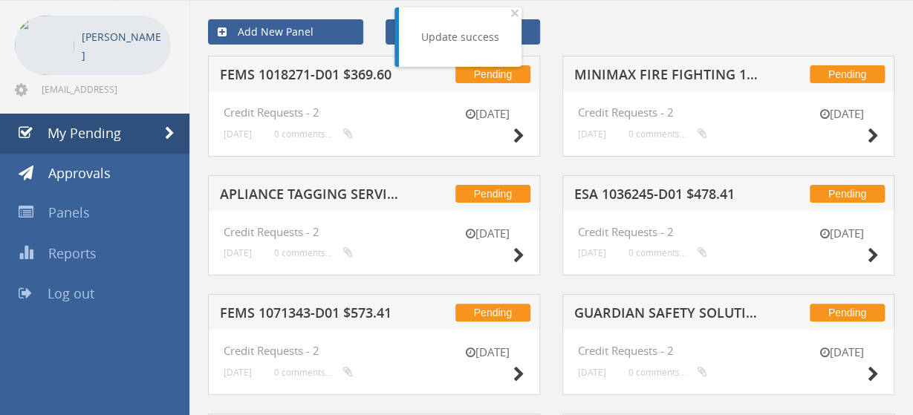
click at [325, 188] on h5 "APLIANCE TAGGING SERVICES 1090473-D01 $144.74" at bounding box center [312, 196] width 185 height 19
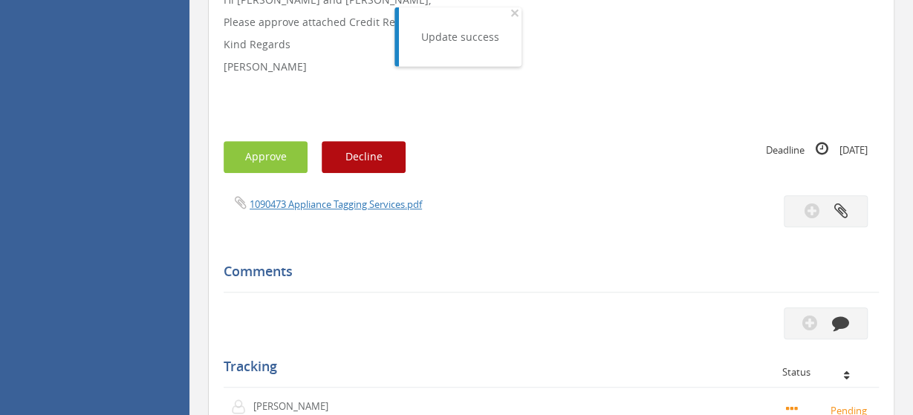
scroll to position [446, 0]
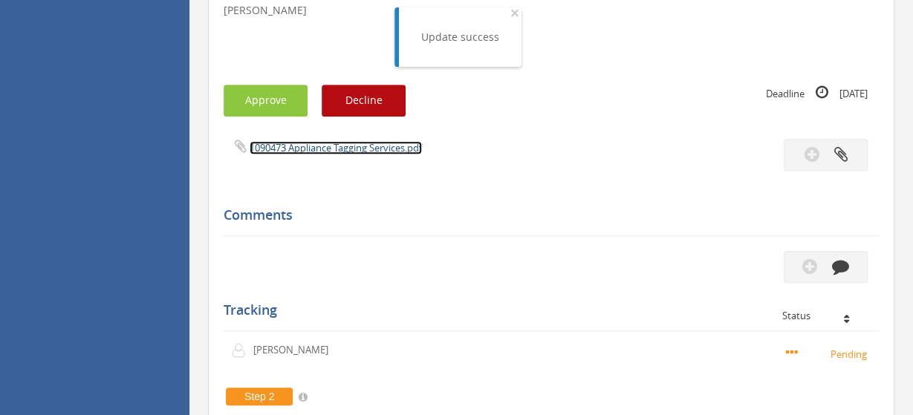
click at [330, 142] on link "1090473 Appliance Tagging Services.pdf" at bounding box center [335, 147] width 172 height 13
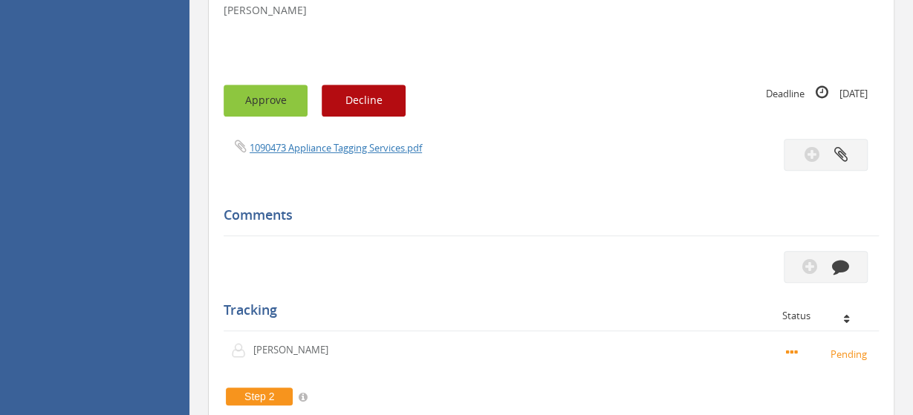
click at [270, 97] on button "Approve" at bounding box center [265, 101] width 84 height 32
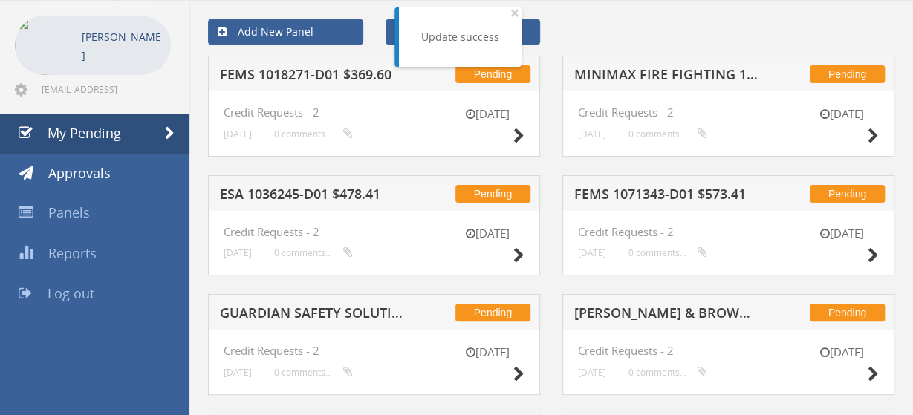
click at [319, 192] on h5 "ESA 1036245-D01 $478.41" at bounding box center [312, 196] width 185 height 19
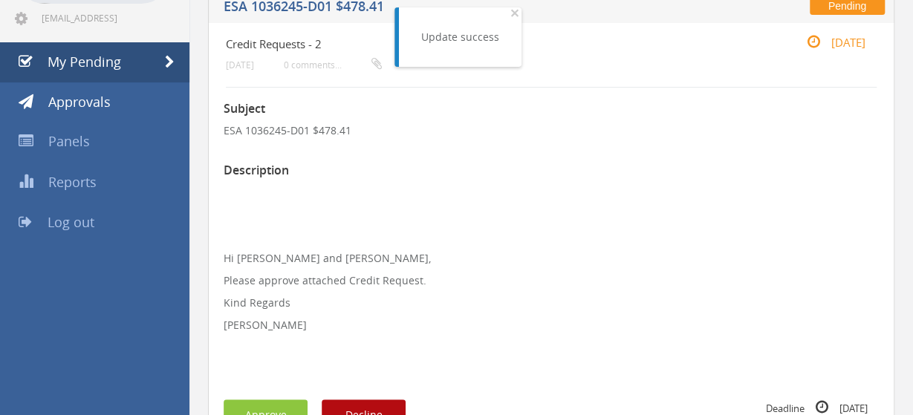
scroll to position [446, 0]
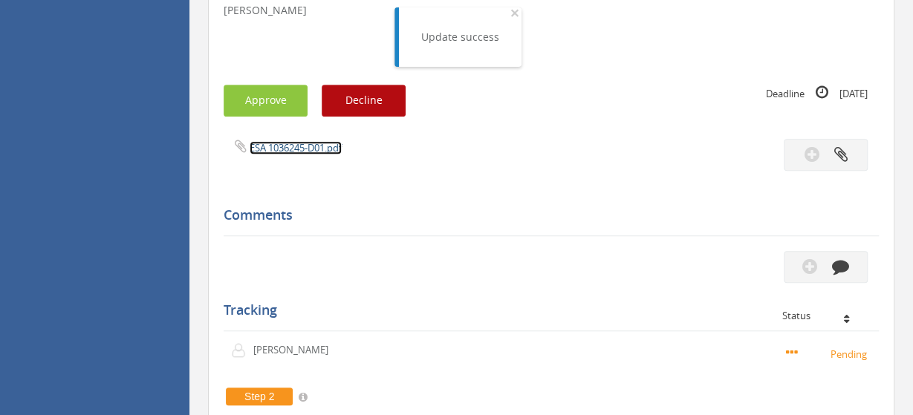
click at [309, 145] on link "ESA 1036245-D01.pdf" at bounding box center [295, 147] width 92 height 13
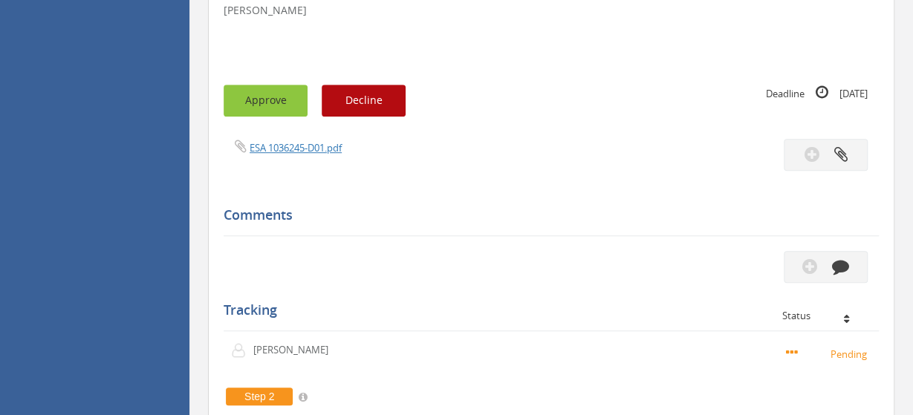
click at [261, 100] on button "Approve" at bounding box center [265, 101] width 84 height 32
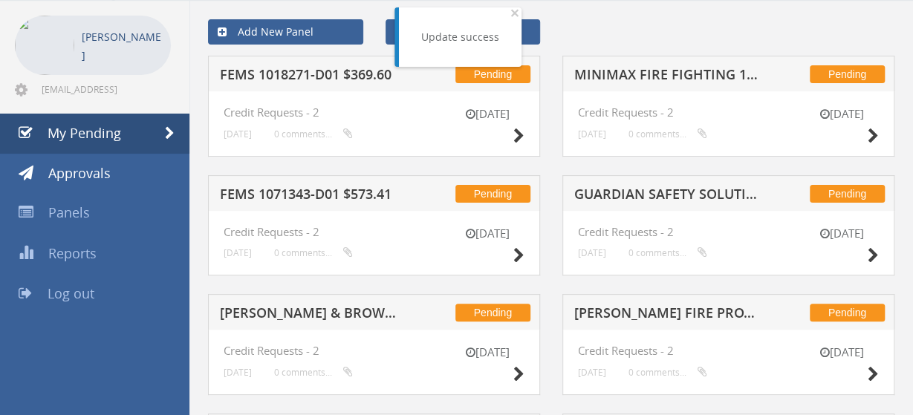
click at [344, 312] on h5 "[PERSON_NAME] & BROWN FIRE SERVICES 1091488-D01 $951.46" at bounding box center [312, 315] width 185 height 19
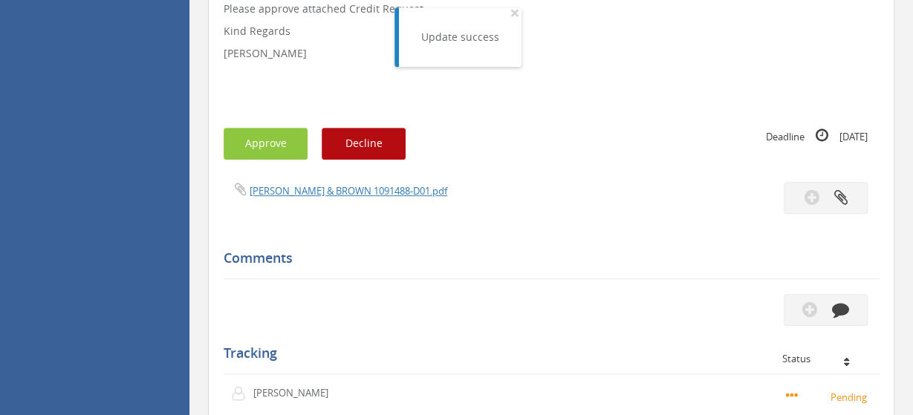
scroll to position [446, 0]
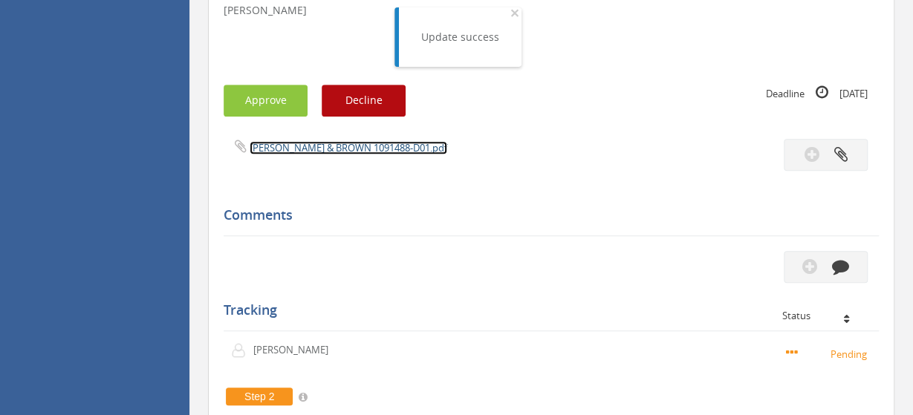
click at [355, 145] on link "[PERSON_NAME] & BROWN 1091488-D01.pdf" at bounding box center [348, 147] width 198 height 13
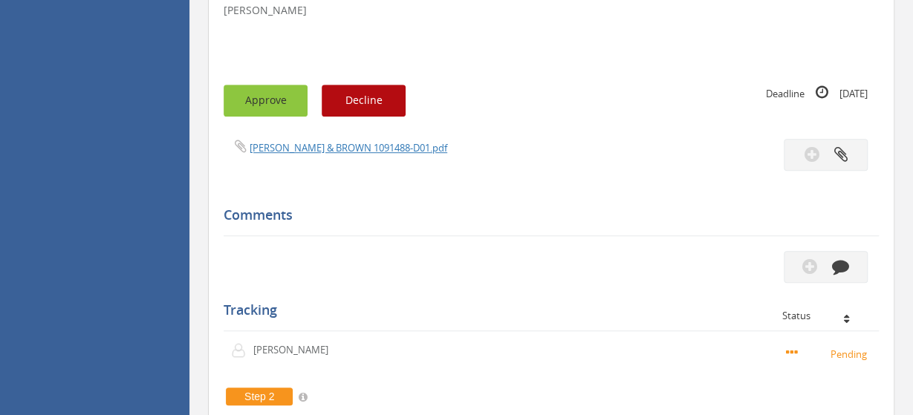
click at [267, 107] on button "Approve" at bounding box center [265, 101] width 84 height 32
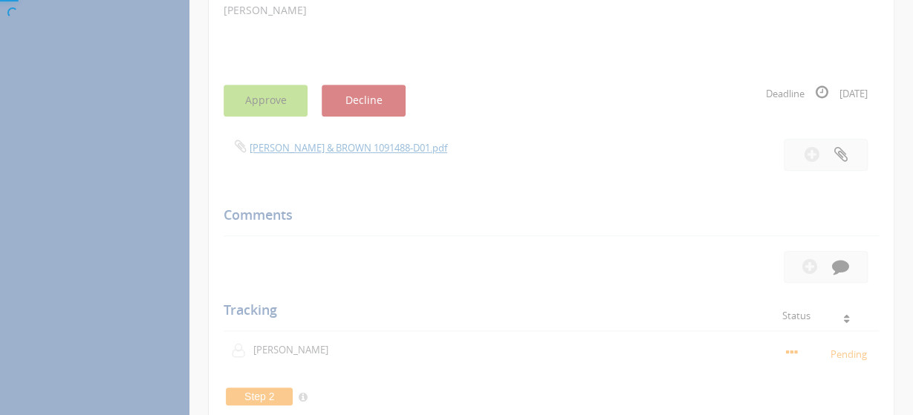
scroll to position [59, 0]
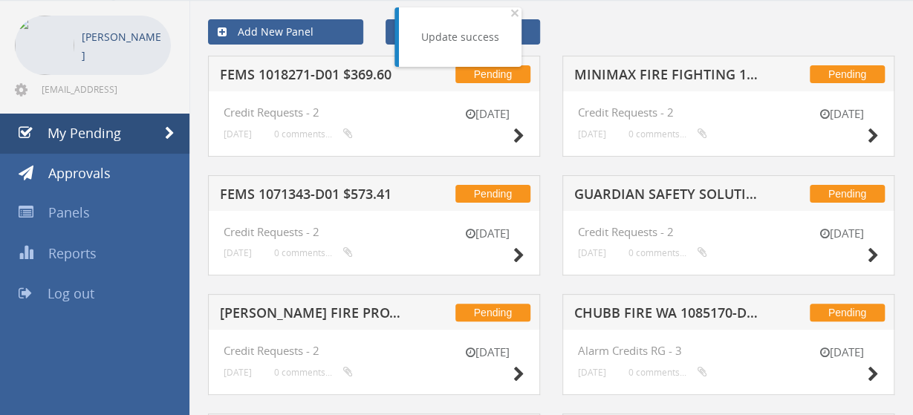
click at [335, 312] on h5 "[PERSON_NAME] FIRE PROTECTION VIC 1088780-D01 $112.86" at bounding box center [312, 315] width 185 height 19
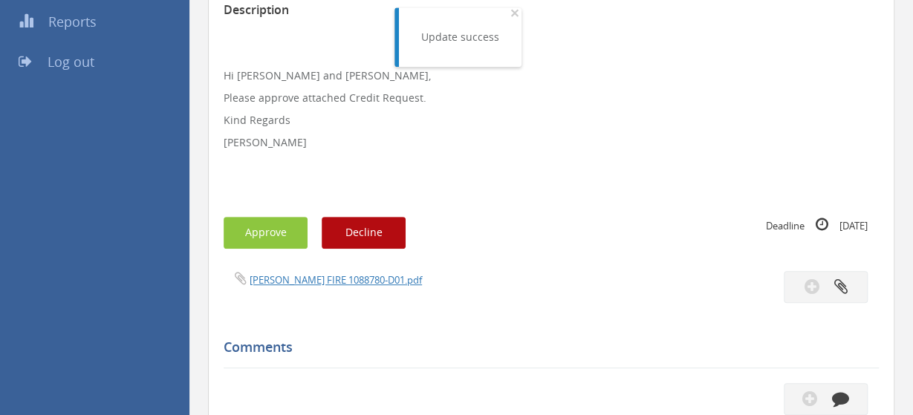
scroll to position [368, 0]
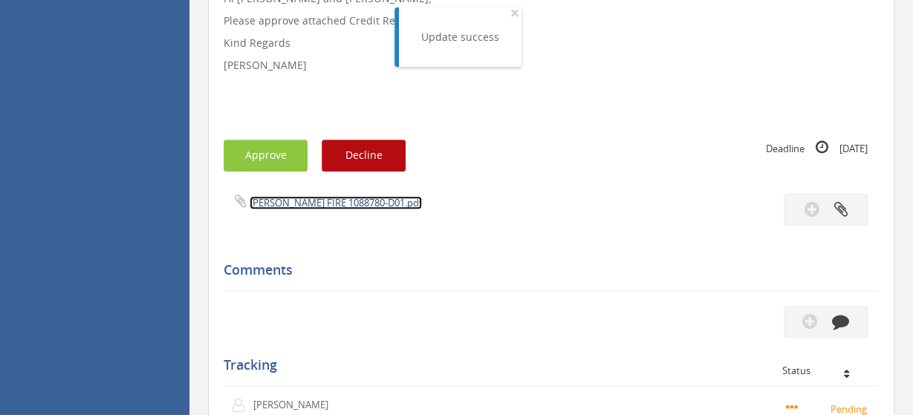
click at [333, 198] on link "[PERSON_NAME] FIRE 1088780-D01.pdf" at bounding box center [335, 202] width 172 height 13
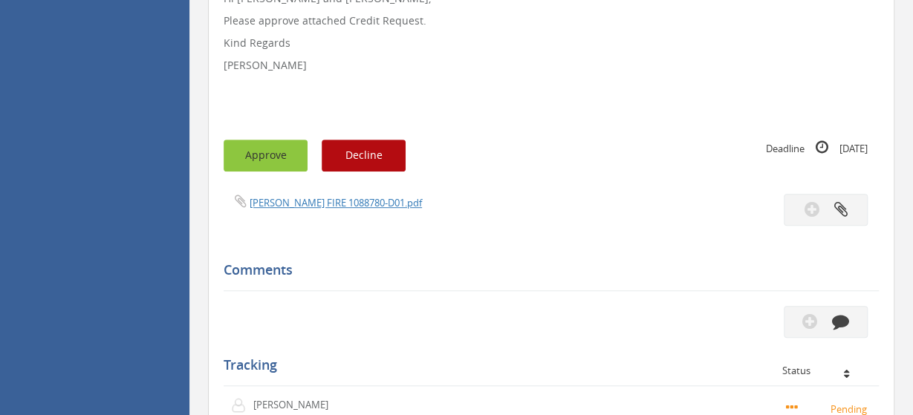
click at [269, 158] on button "Approve" at bounding box center [265, 156] width 84 height 32
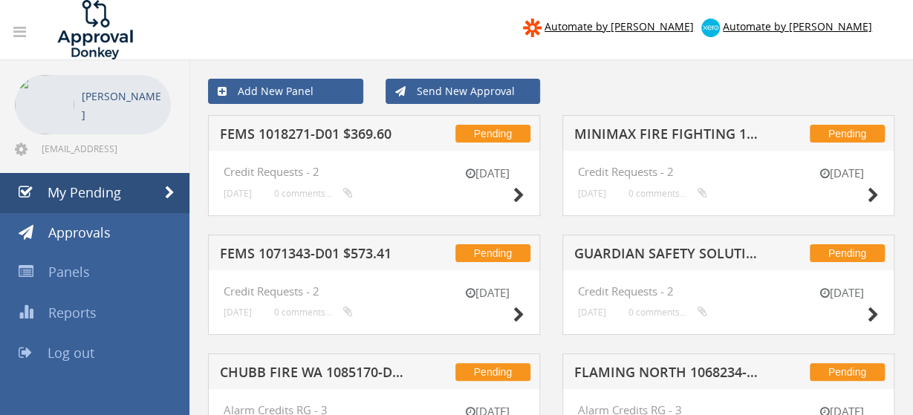
click at [673, 128] on h5 "MINIMAX FIRE FIGHTING 1083706-D01 $686.71" at bounding box center [666, 136] width 185 height 19
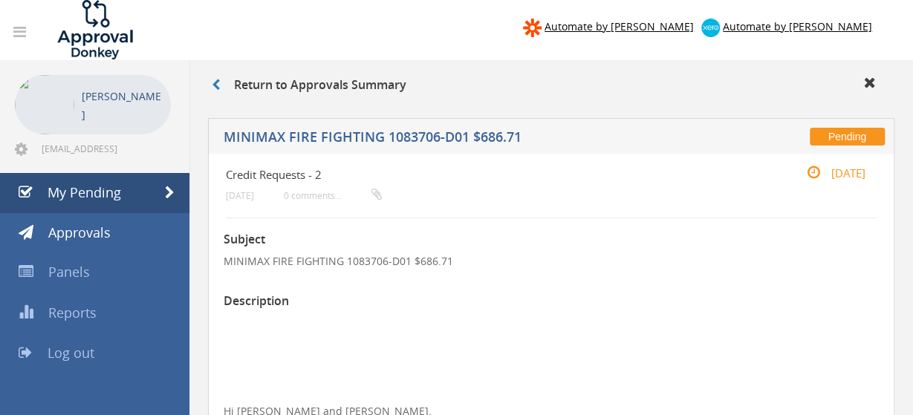
scroll to position [309, 0]
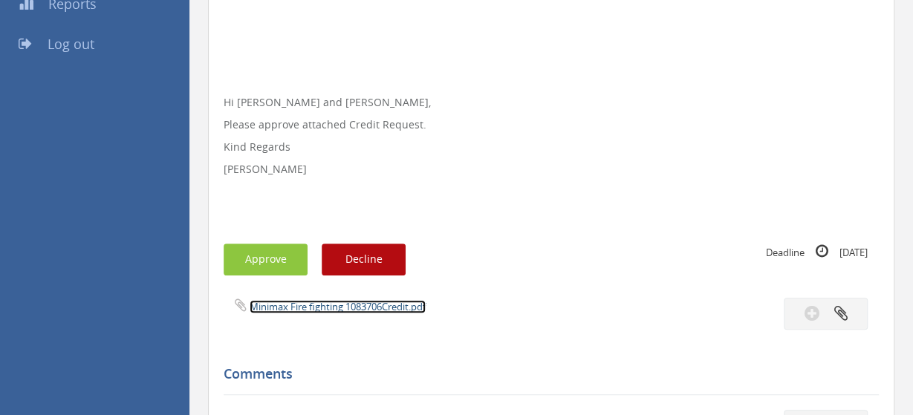
click at [348, 308] on link "Minimax Fire fighting 1083706Credit.pdf" at bounding box center [337, 306] width 176 height 13
click at [273, 266] on button "Approve" at bounding box center [265, 260] width 84 height 32
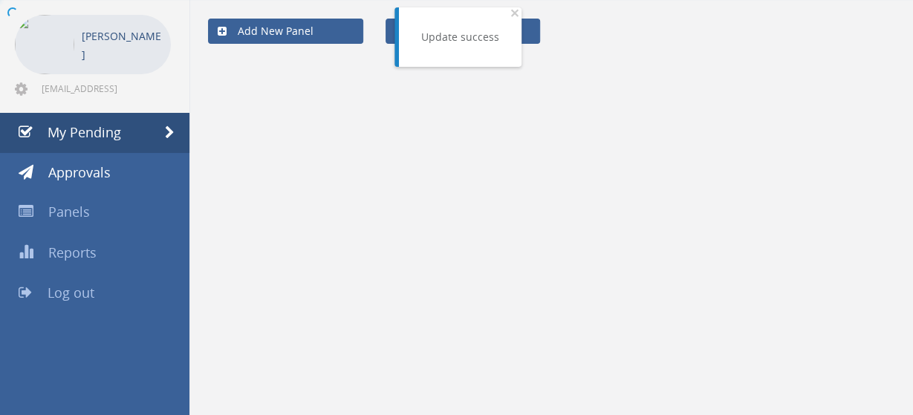
scroll to position [59, 0]
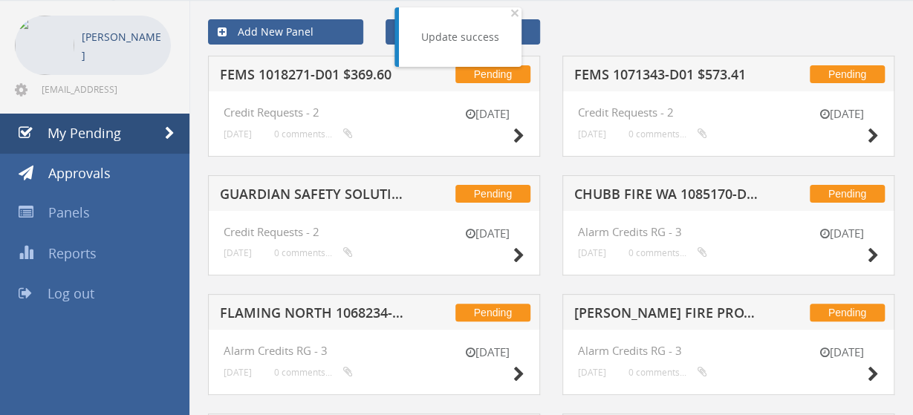
click at [320, 195] on h5 "GUARDIAN SAFETY SOLUTIONS 1090028-D01 $107.12" at bounding box center [312, 196] width 185 height 19
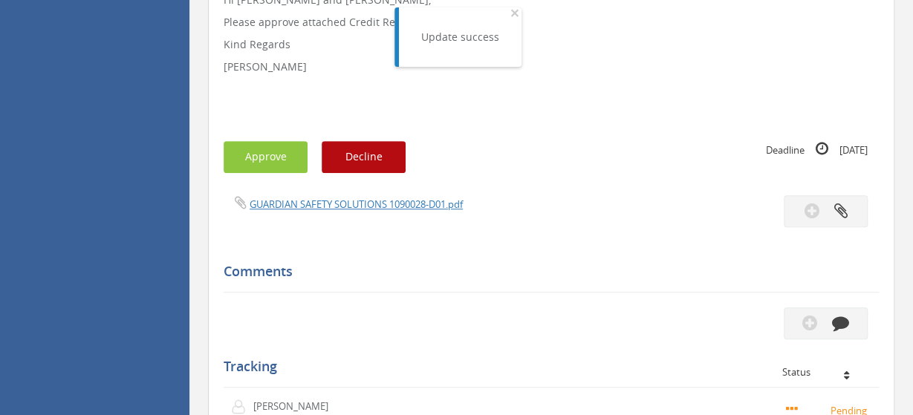
scroll to position [446, 0]
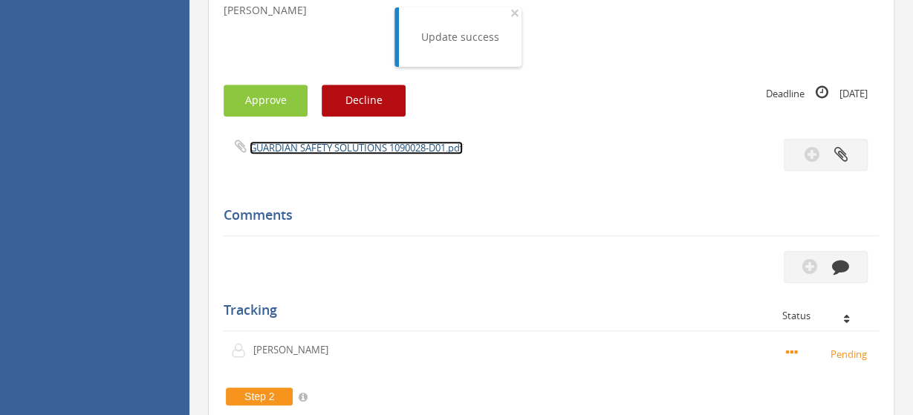
click at [355, 143] on link "GUARDIAN SAFETY SOLUTIONS 1090028-D01.pdf" at bounding box center [355, 147] width 213 height 13
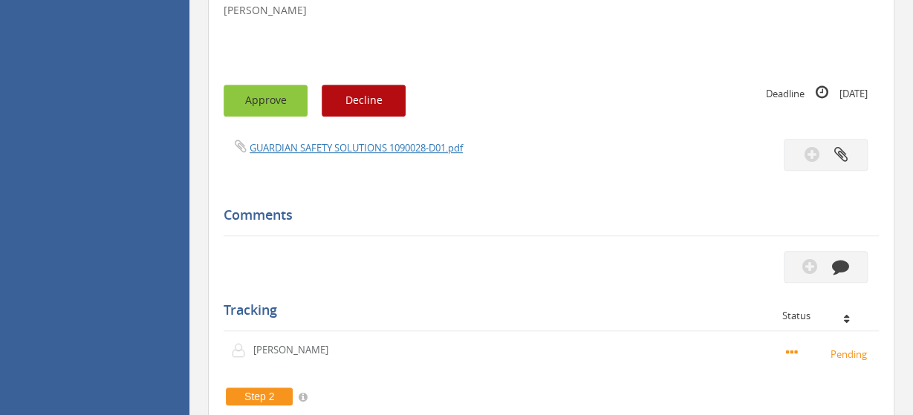
click at [287, 106] on button "Approve" at bounding box center [265, 101] width 84 height 32
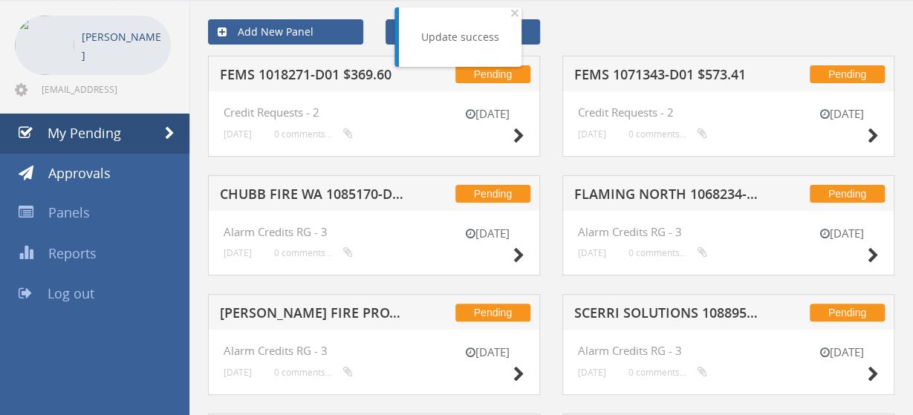
click at [319, 187] on h5 "CHUBB FIRE WA 1085170-D01 $926.97" at bounding box center [312, 196] width 185 height 19
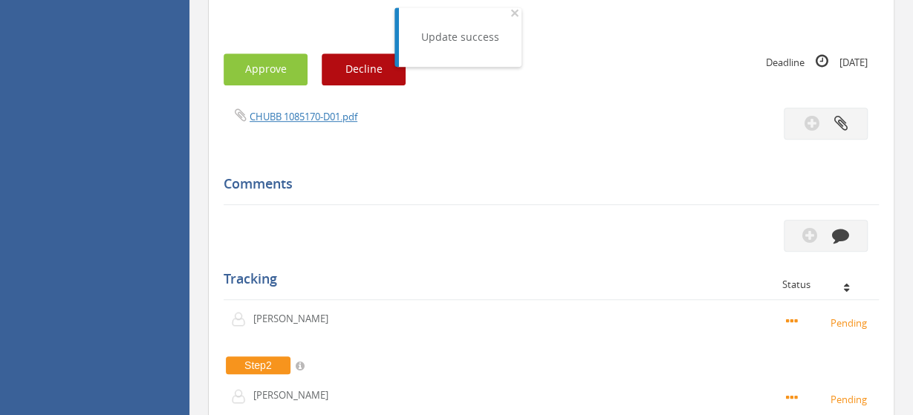
scroll to position [523, 0]
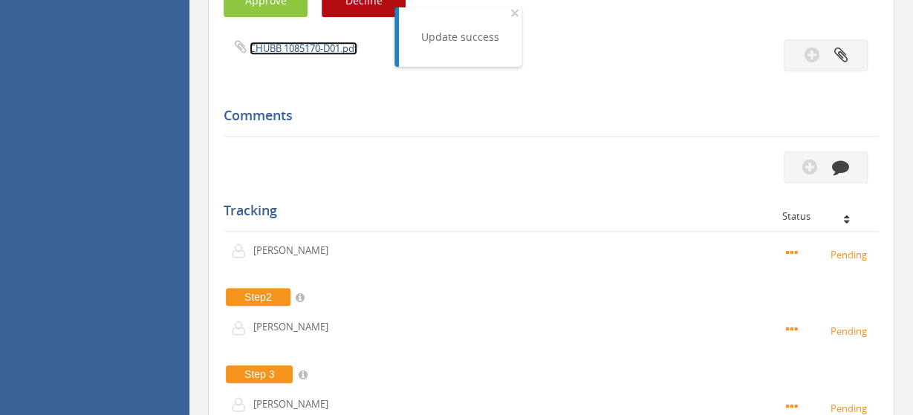
click at [330, 50] on link "CHUBB 1085170-D01.pdf" at bounding box center [303, 48] width 108 height 13
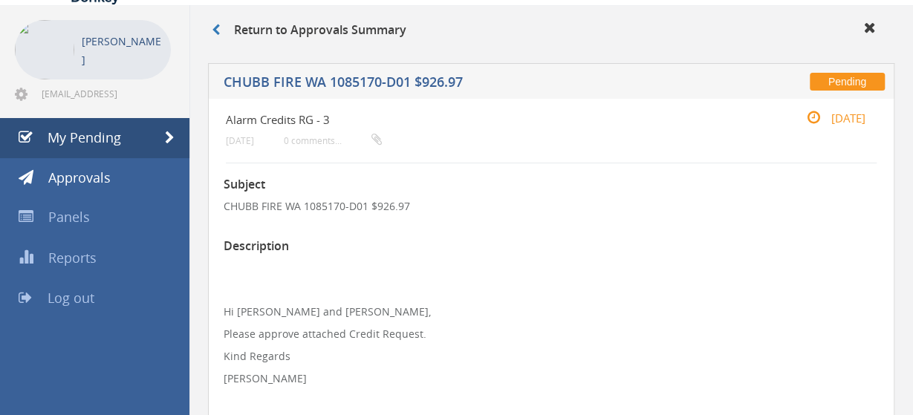
scroll to position [0, 0]
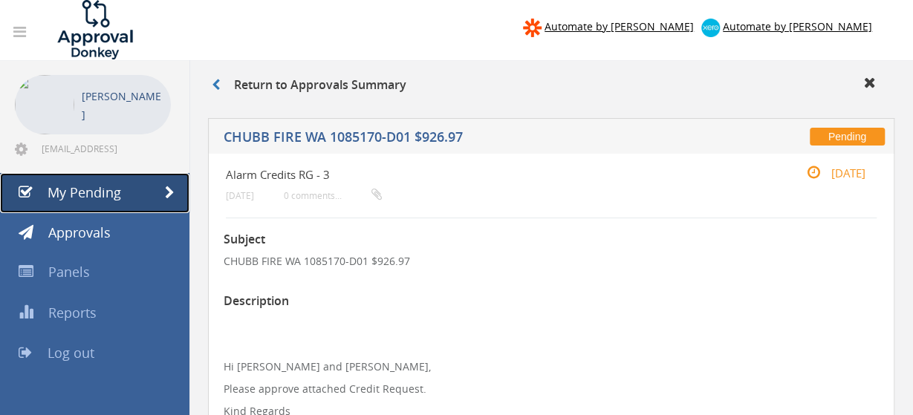
click at [112, 191] on span "My Pending" at bounding box center [85, 192] width 74 height 18
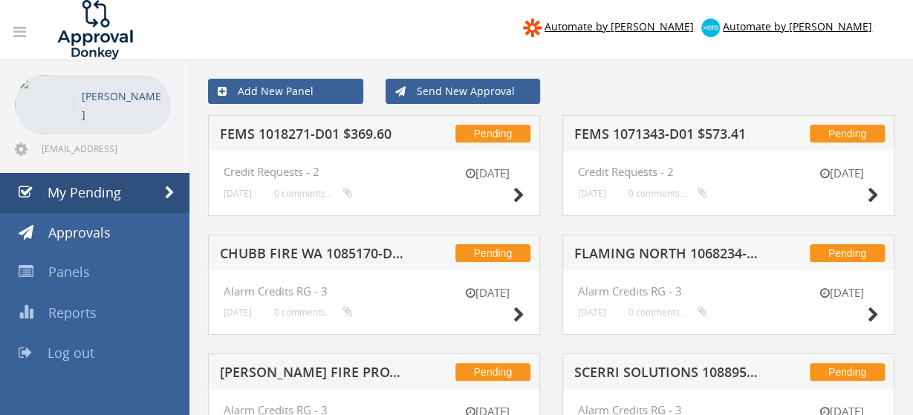
click at [323, 247] on h5 "CHUBB FIRE WA 1085170-D01 $926.97" at bounding box center [312, 256] width 185 height 19
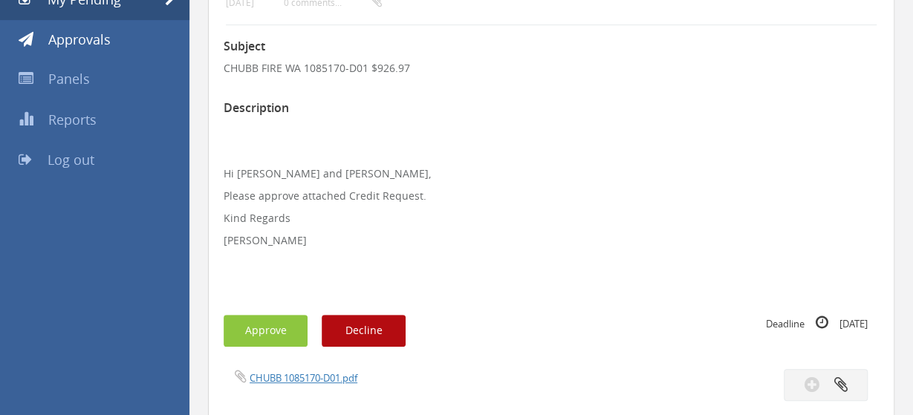
scroll to position [309, 0]
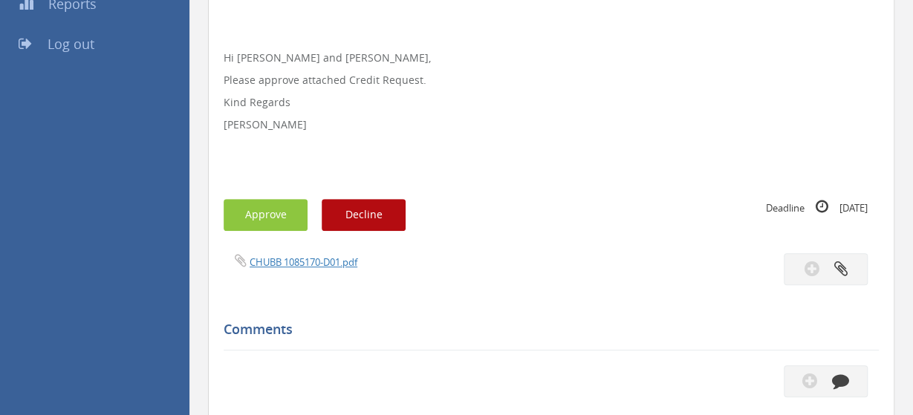
click at [318, 254] on div "CHUBB 1085170-D01.pdf" at bounding box center [381, 261] width 339 height 16
click at [322, 261] on link "CHUBB 1085170-D01.pdf" at bounding box center [303, 261] width 108 height 13
click at [303, 252] on div "Subject CHUBB FIRE WA 1085170-D01 $926.97 Description Hi [PERSON_NAME] and [PER…" at bounding box center [550, 347] width 655 height 877
click at [308, 258] on link "CHUBB 1085170-D01.pdf" at bounding box center [303, 261] width 108 height 13
click at [270, 213] on button "Approve" at bounding box center [265, 215] width 84 height 32
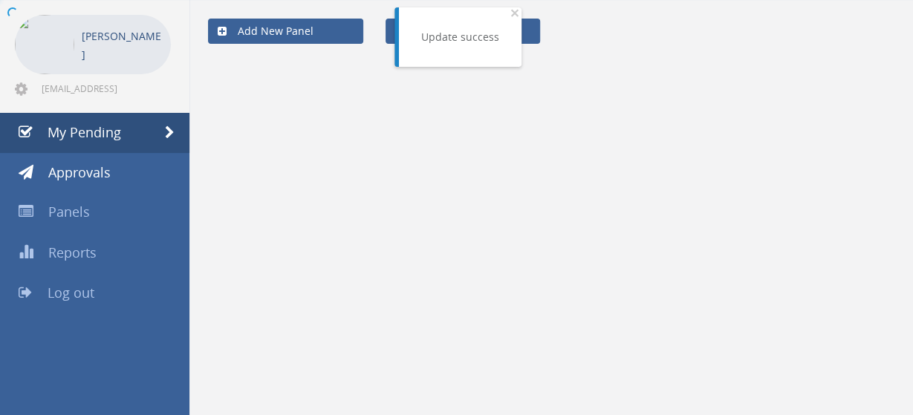
scroll to position [59, 0]
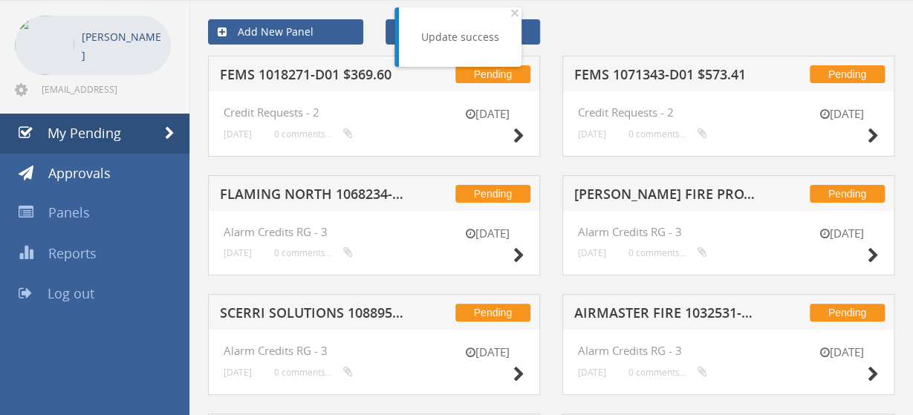
click at [336, 195] on h5 "FLAMING NORTH 1068234-D02 $39.40" at bounding box center [312, 196] width 185 height 19
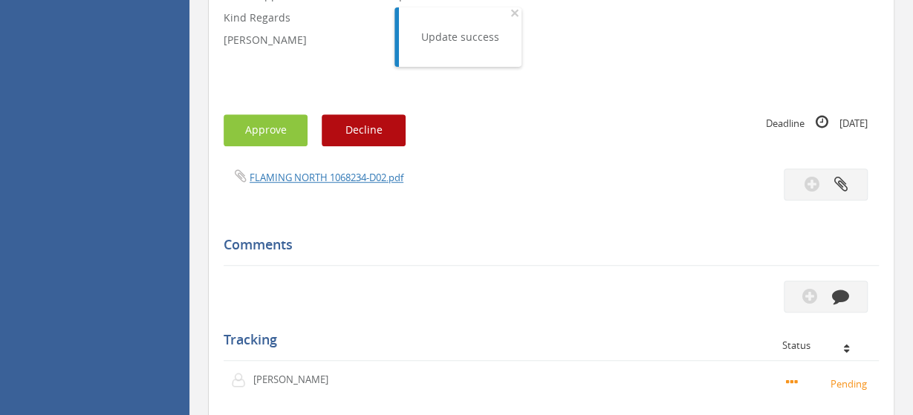
scroll to position [446, 0]
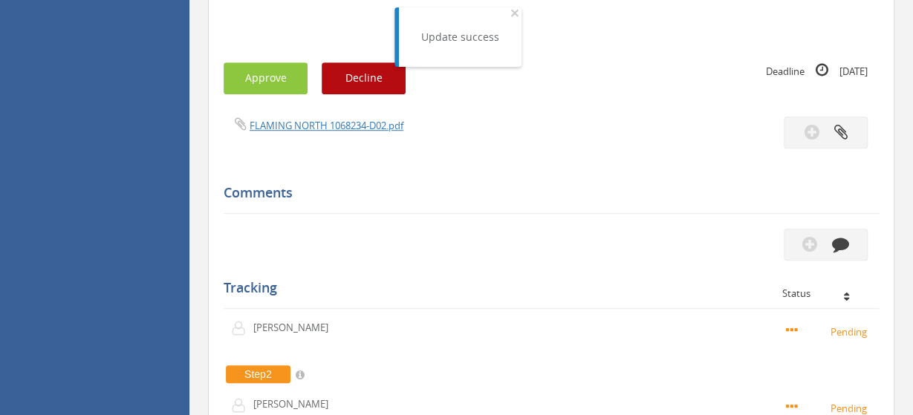
click at [327, 115] on div "Subject FLAMING NORTH 1068234-D02 $39.40 Description Hi [PERSON_NAME] and [PERS…" at bounding box center [550, 211] width 655 height 877
click at [327, 117] on div "FLAMING NORTH 1068234-D02.pdf" at bounding box center [381, 125] width 339 height 16
click at [323, 122] on link "FLAMING NORTH 1068234-D02.pdf" at bounding box center [326, 125] width 154 height 13
click at [261, 77] on button "Approve" at bounding box center [265, 78] width 84 height 32
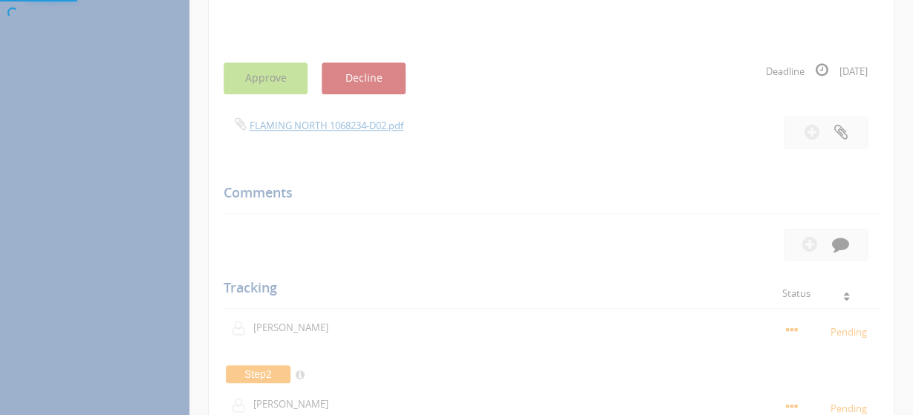
scroll to position [59, 0]
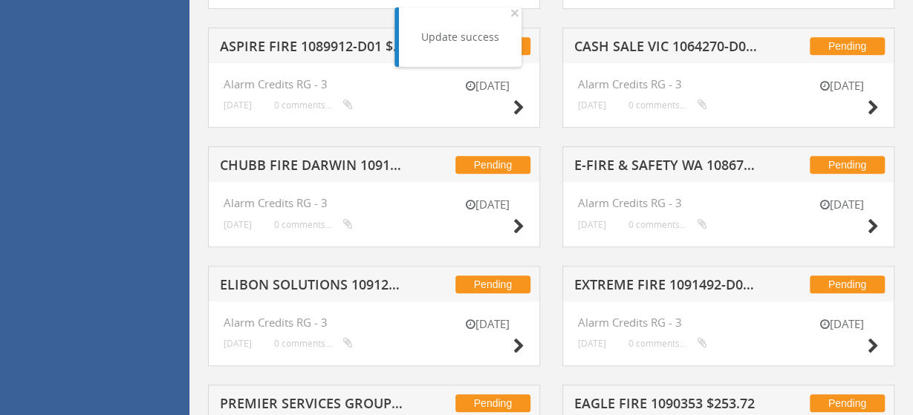
click at [302, 166] on h5 "CHUBB FIRE DARWIN 1091461-D01 $154.00" at bounding box center [312, 167] width 185 height 19
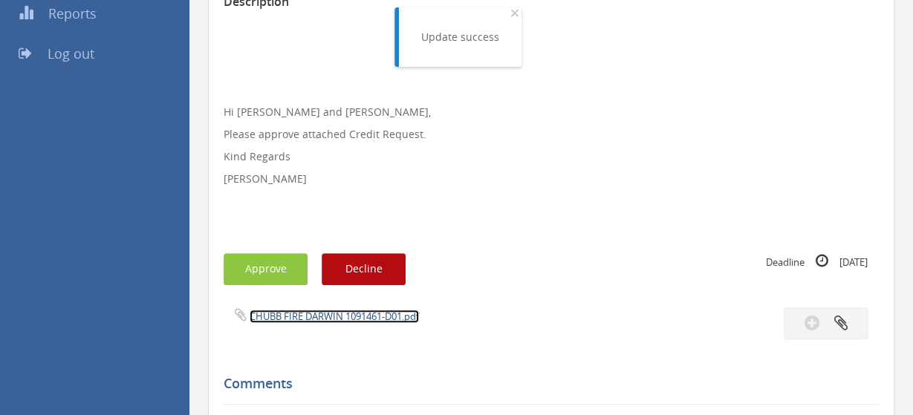
click at [319, 316] on link "CHUBB FIRE DARWIN 1091461-D01.pdf" at bounding box center [333, 316] width 169 height 13
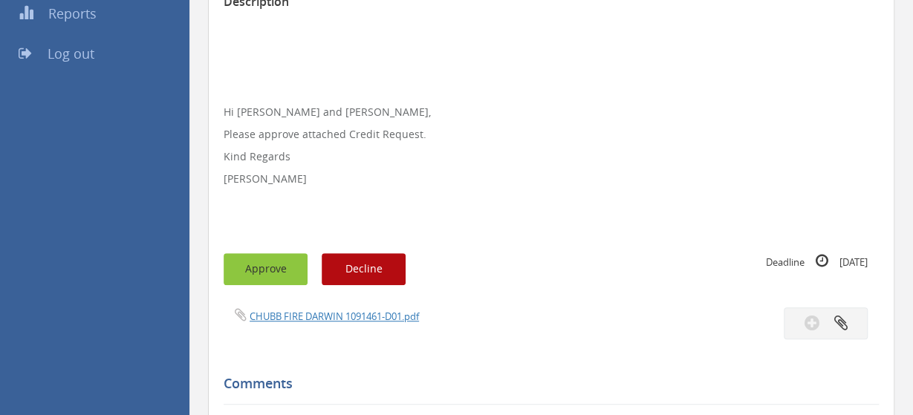
click at [278, 265] on button "Approve" at bounding box center [265, 269] width 84 height 32
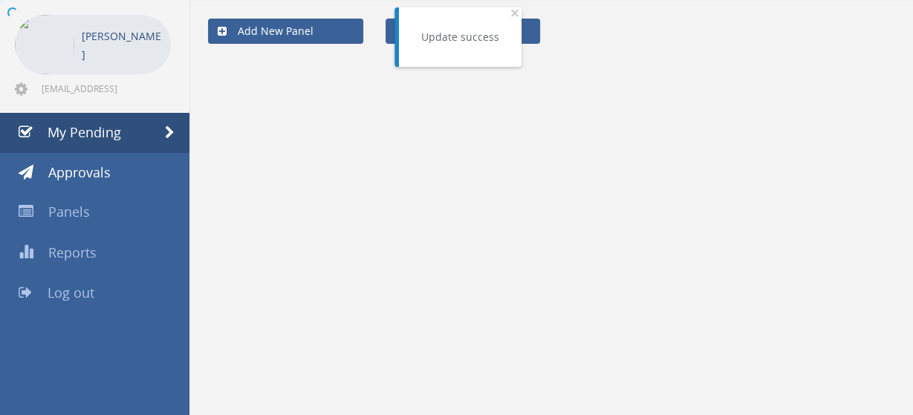
scroll to position [59, 0]
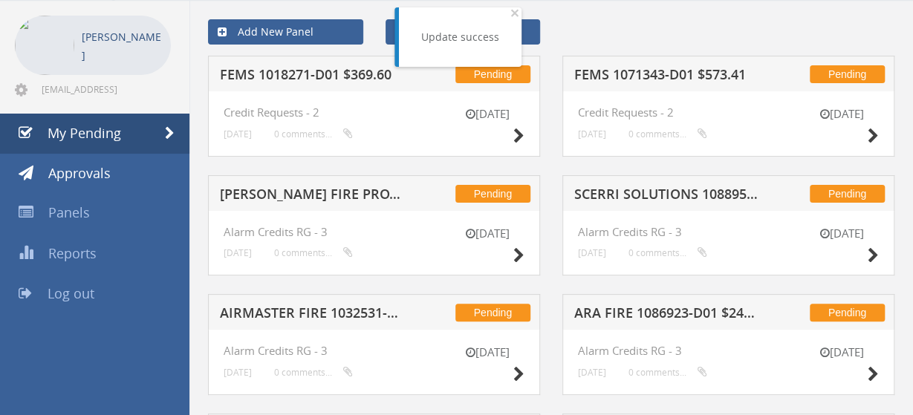
click at [316, 200] on h5 "[PERSON_NAME] FIRE PROTECTION 1089933-D01 $106.16" at bounding box center [312, 196] width 185 height 19
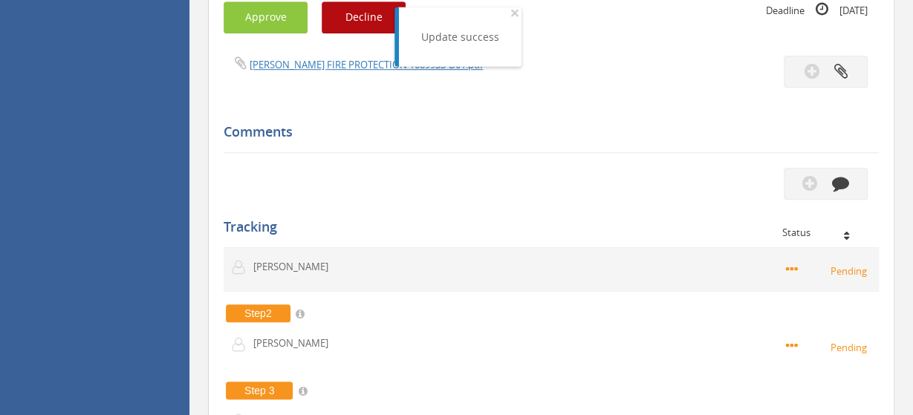
scroll to position [523, 0]
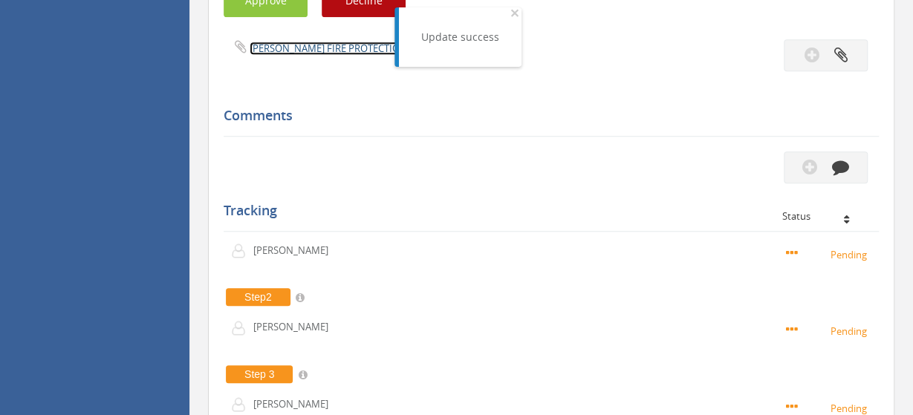
click at [335, 44] on link "[PERSON_NAME] FIRE PROTECTION 1089933-D01.pdf" at bounding box center [365, 48] width 233 height 13
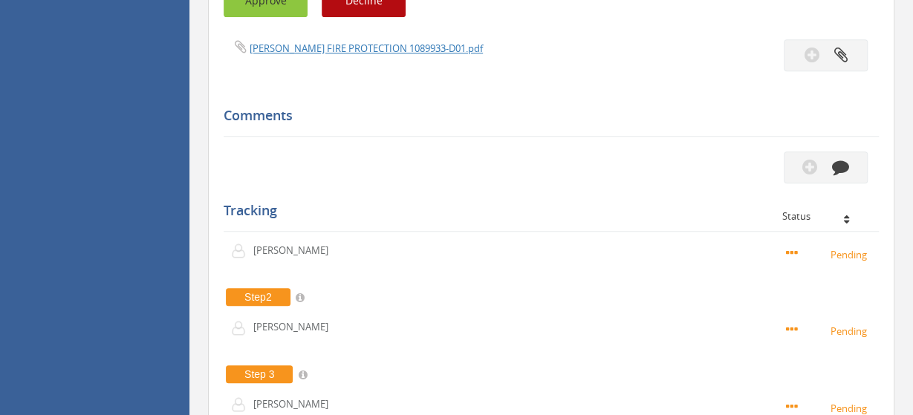
click at [287, 10] on button "Approve" at bounding box center [265, 1] width 84 height 32
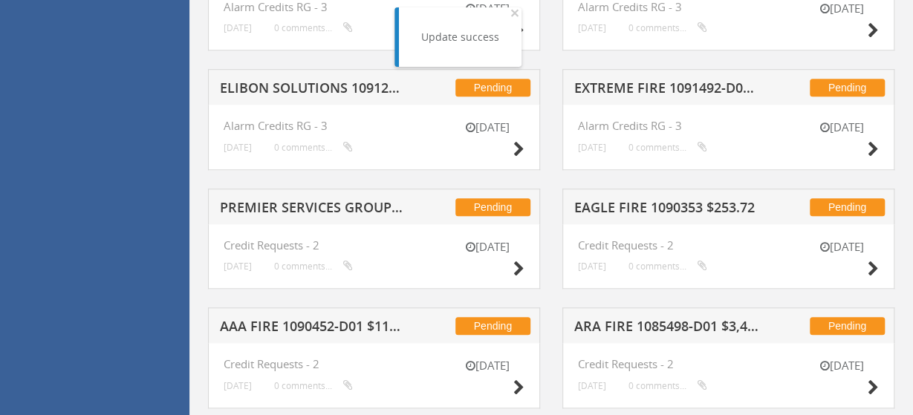
click at [326, 204] on h5 "PREMIER SERVICES GROUP 1069763-D01 $308.51" at bounding box center [312, 209] width 185 height 19
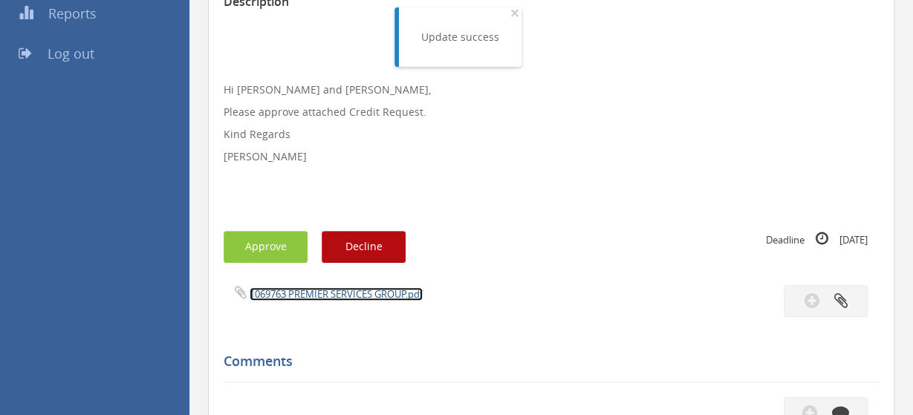
click at [347, 289] on link "1069763 PREMIER SERVICES GROUP.pdf" at bounding box center [335, 293] width 173 height 13
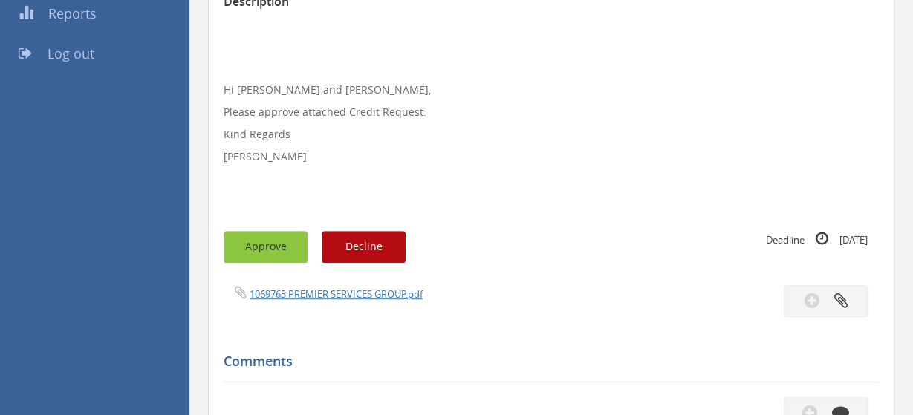
click at [284, 240] on button "Approve" at bounding box center [265, 247] width 84 height 32
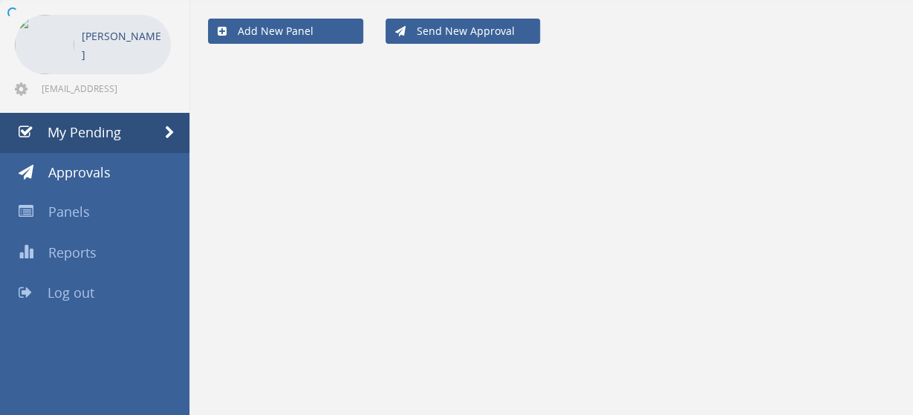
scroll to position [59, 0]
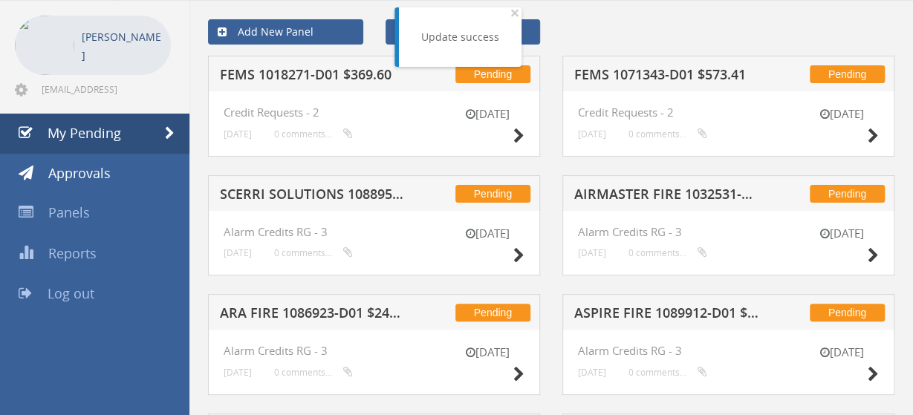
click at [330, 189] on h5 "SCERRI SOLUTIONS 1088957-D01 $1,708.48" at bounding box center [312, 196] width 185 height 19
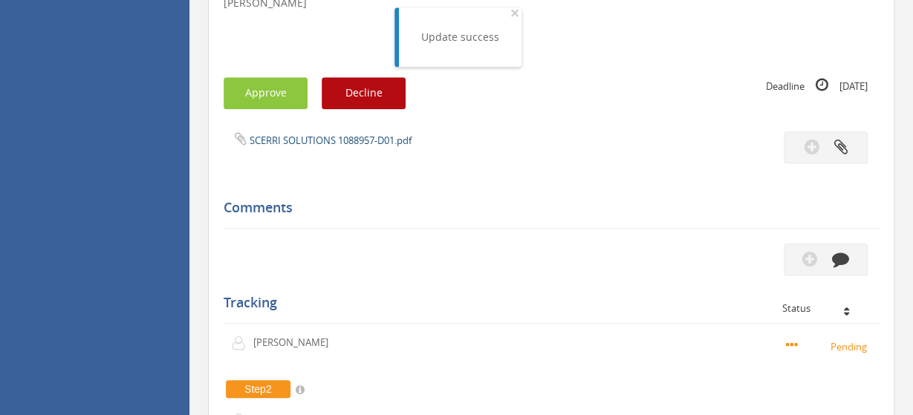
scroll to position [402, 0]
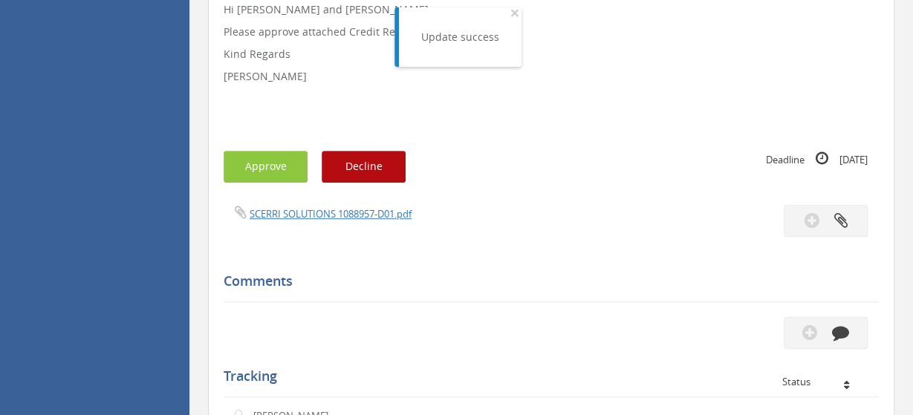
click at [326, 205] on div "SCERRI SOLUTIONS 1088957-D01.pdf" at bounding box center [381, 213] width 339 height 16
click at [336, 218] on link "SCERRI SOLUTIONS 1088957-D01.pdf" at bounding box center [330, 213] width 162 height 13
click at [265, 163] on button "Approve" at bounding box center [265, 167] width 84 height 32
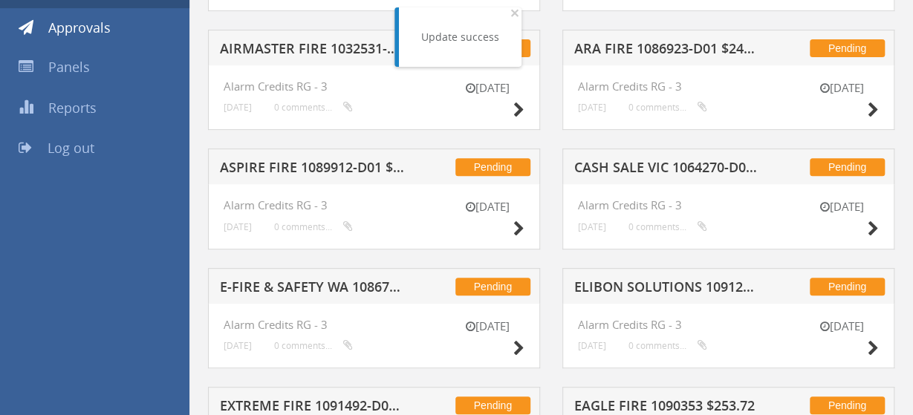
scroll to position [214, 0]
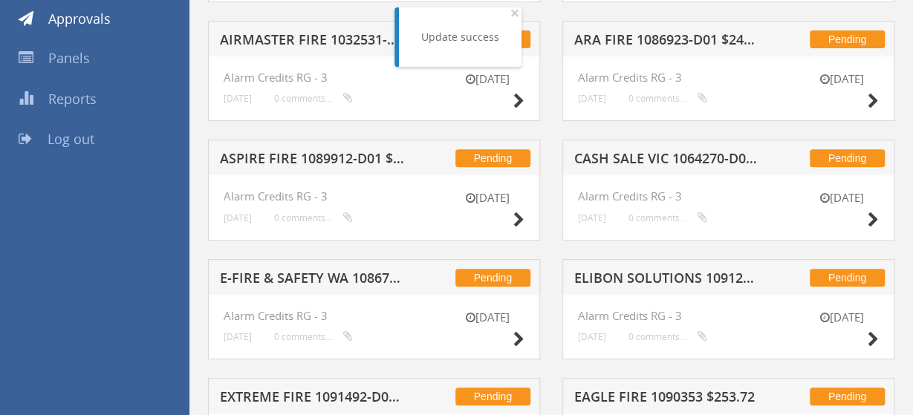
click at [308, 151] on h5 "ASPIRE FIRE 1089912-D01 $207.90" at bounding box center [312, 160] width 185 height 19
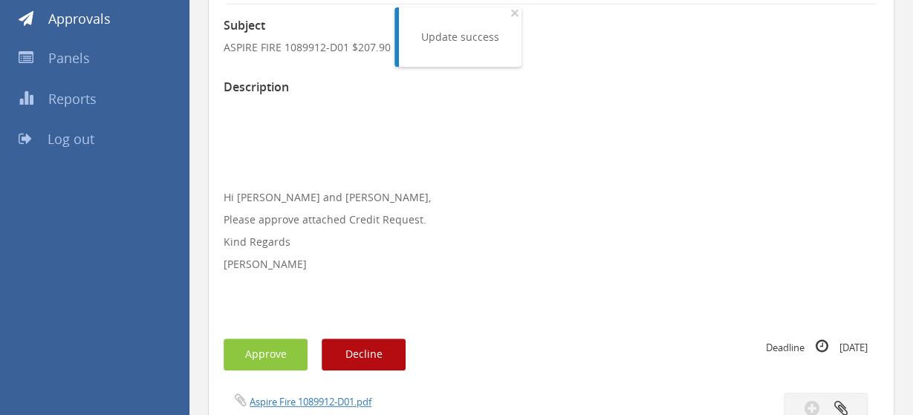
click at [332, 394] on span "Aspire Fire 1089912-D01.pdf" at bounding box center [297, 401] width 148 height 14
click at [333, 398] on link "Aspire Fire 1089912-D01.pdf" at bounding box center [310, 401] width 122 height 13
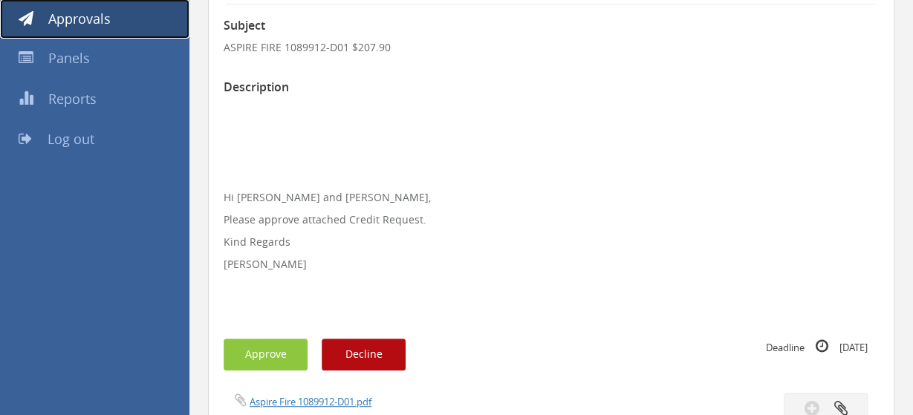
click at [130, 27] on link "Approvals" at bounding box center [94, 19] width 189 height 40
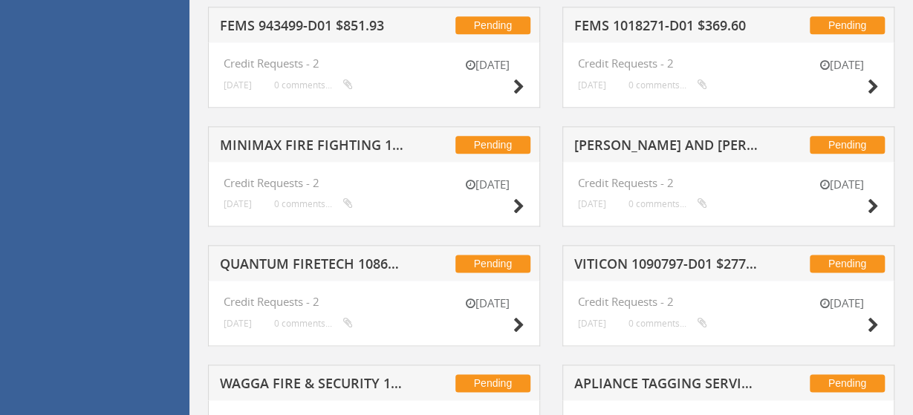
scroll to position [849, 0]
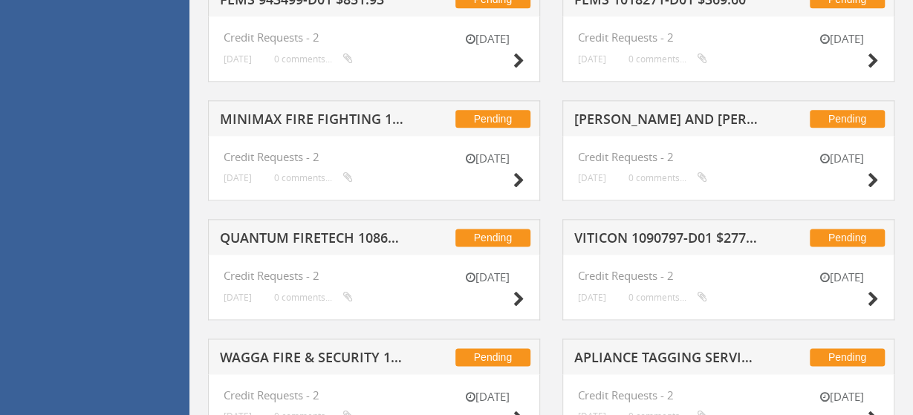
click at [328, 223] on div "Pending QUANTUM FIRETECH 1086276-D01 $154.62" at bounding box center [374, 237] width 332 height 36
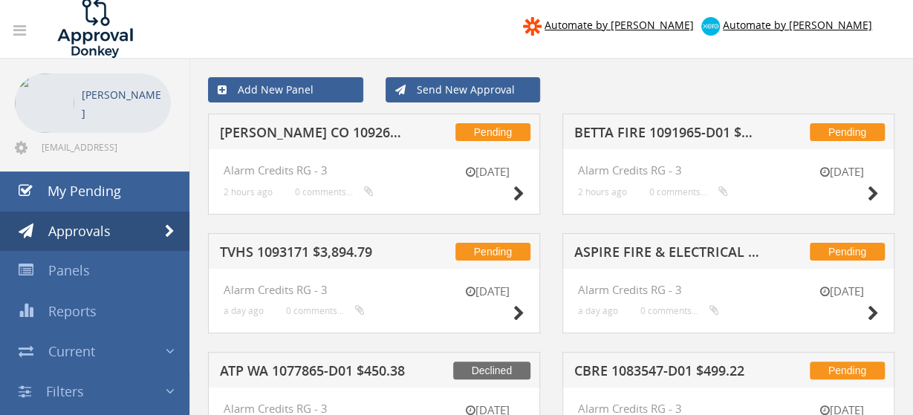
scroll to position [0, 0]
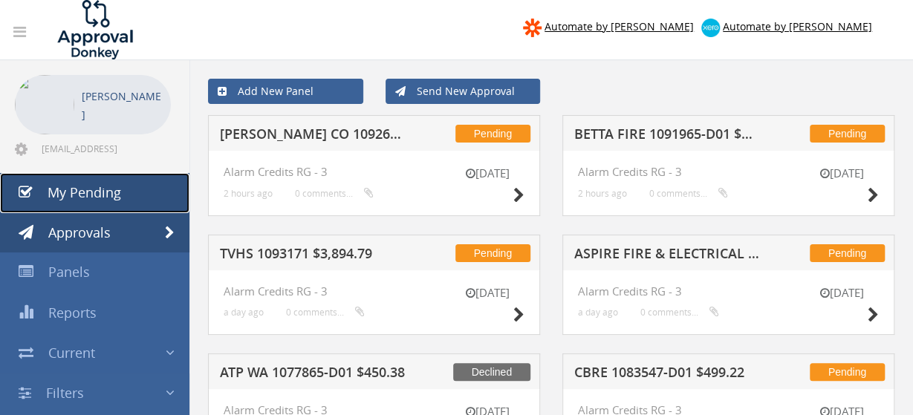
click at [127, 192] on link "My Pending" at bounding box center [94, 193] width 189 height 40
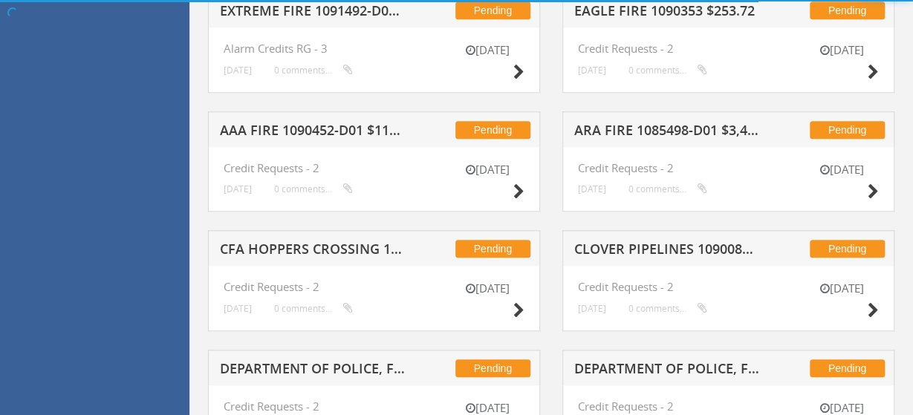
scroll to position [799, 0]
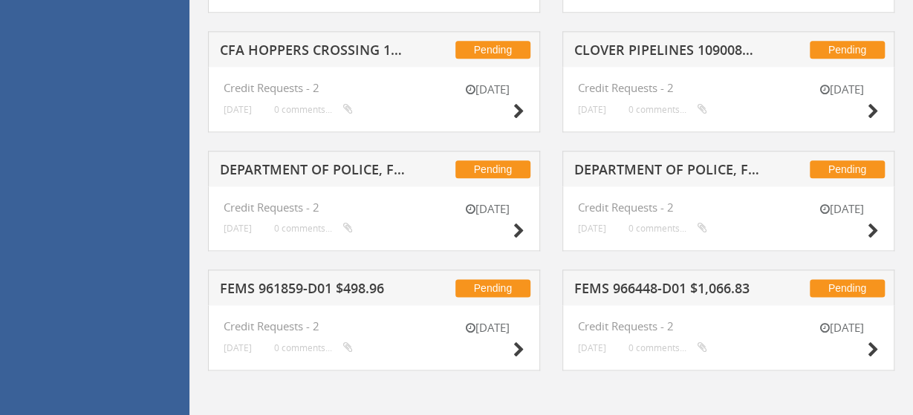
click at [350, 295] on h5 "FEMS 961859-D01 $498.96" at bounding box center [312, 290] width 185 height 19
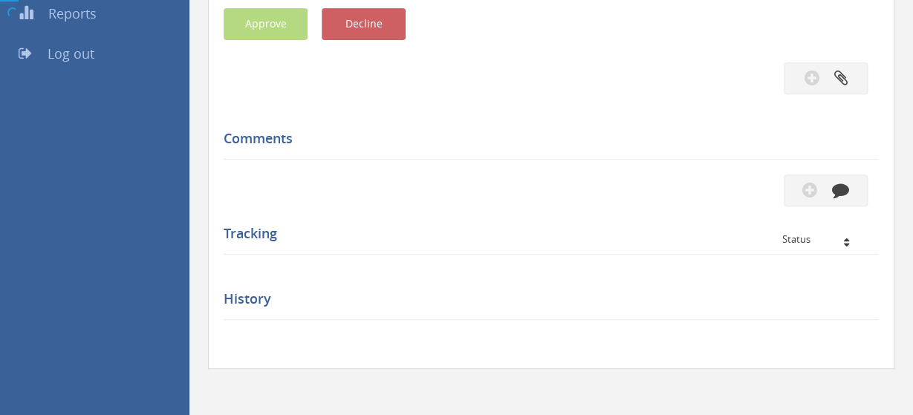
scroll to position [522, 0]
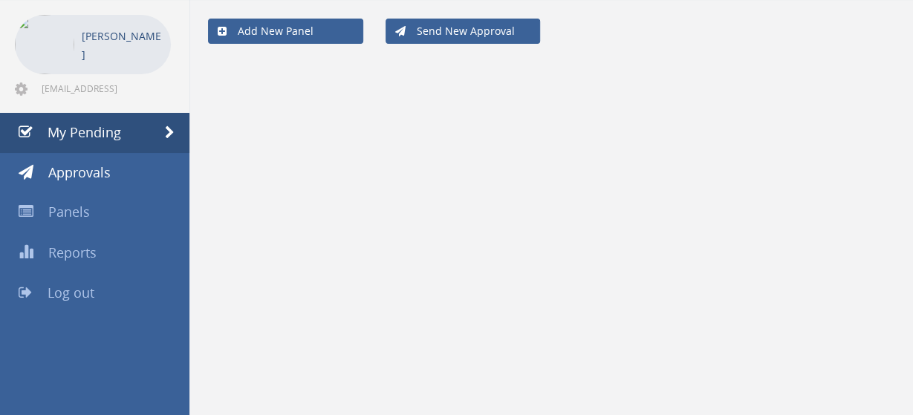
scroll to position [59, 0]
